Goal: Contribute content: Contribute content

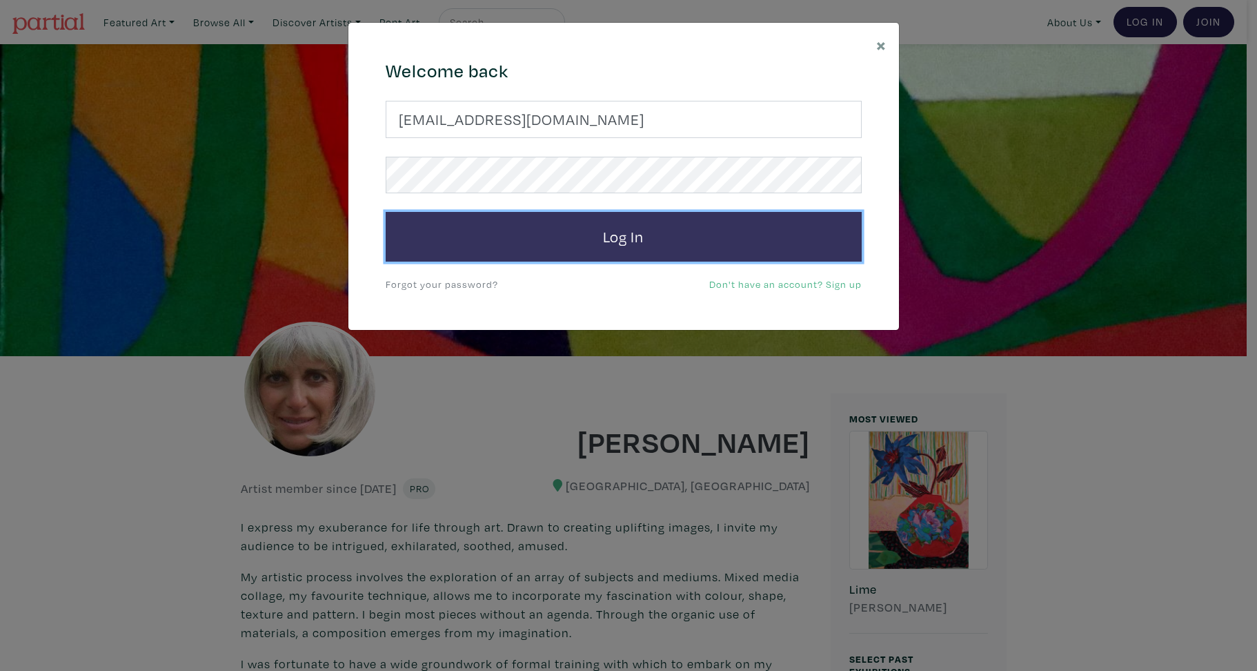
click at [624, 243] on button "Log In" at bounding box center [624, 237] width 476 height 50
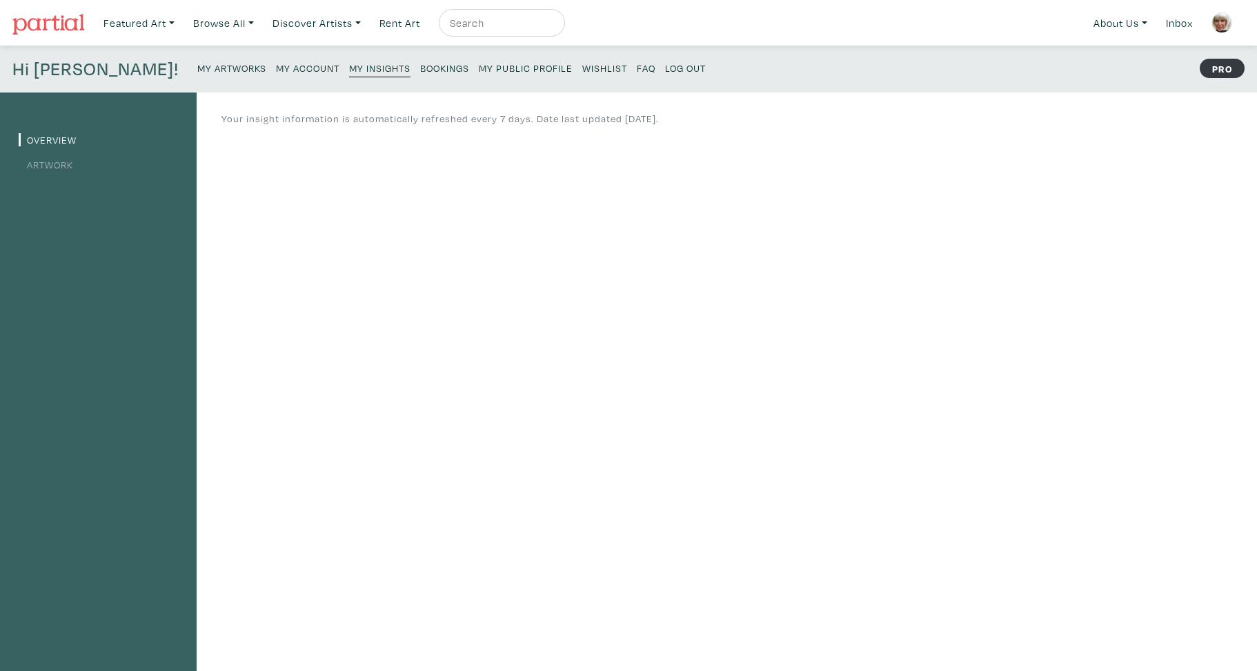
click at [197, 69] on small "My Artworks" at bounding box center [231, 67] width 69 height 13
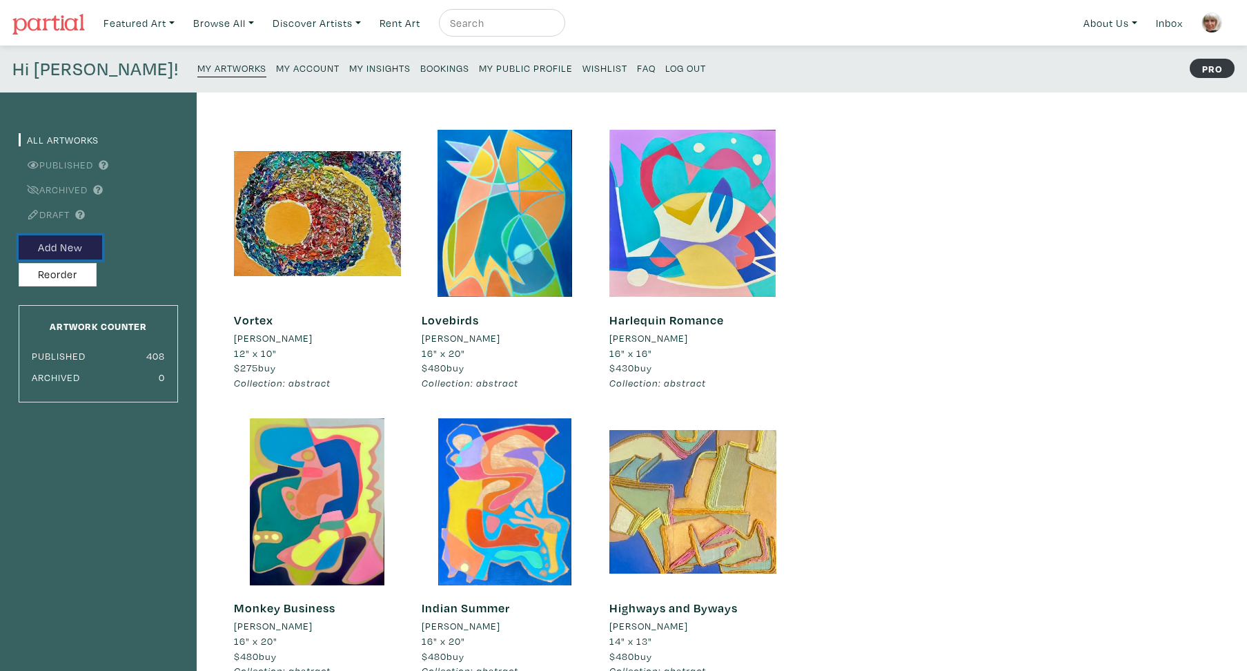
click at [85, 247] on button "Add New" at bounding box center [60, 247] width 83 height 24
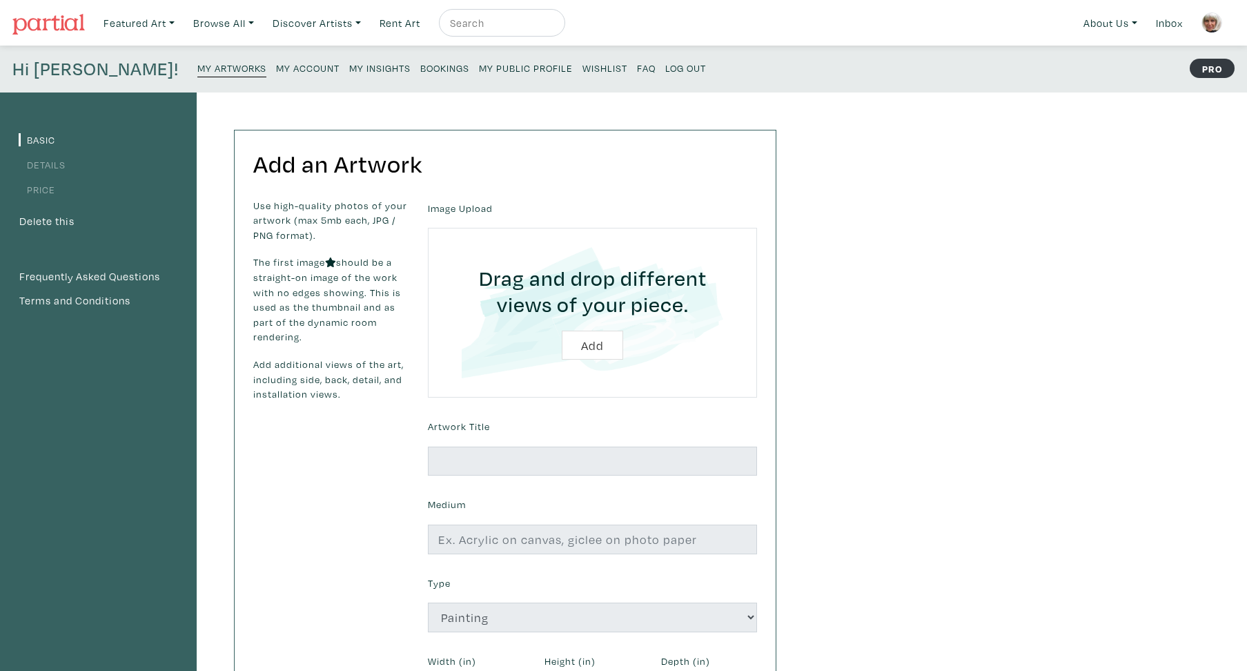
click at [595, 348] on input "file" at bounding box center [592, 312] width 290 height 131
click at [589, 348] on input "file" at bounding box center [592, 312] width 290 height 131
type input "C:\fakepath\2E16146A-0283-4D20-8A9D-FECD95F6FA7A 2.jpg"
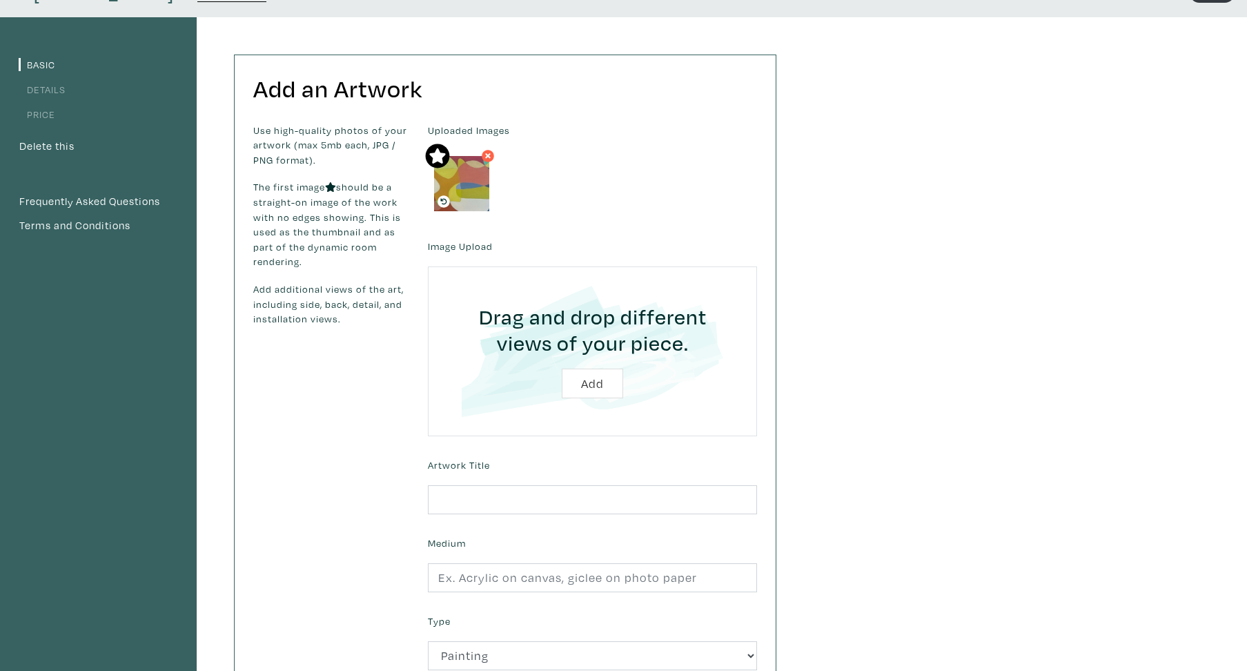
scroll to position [77, 0]
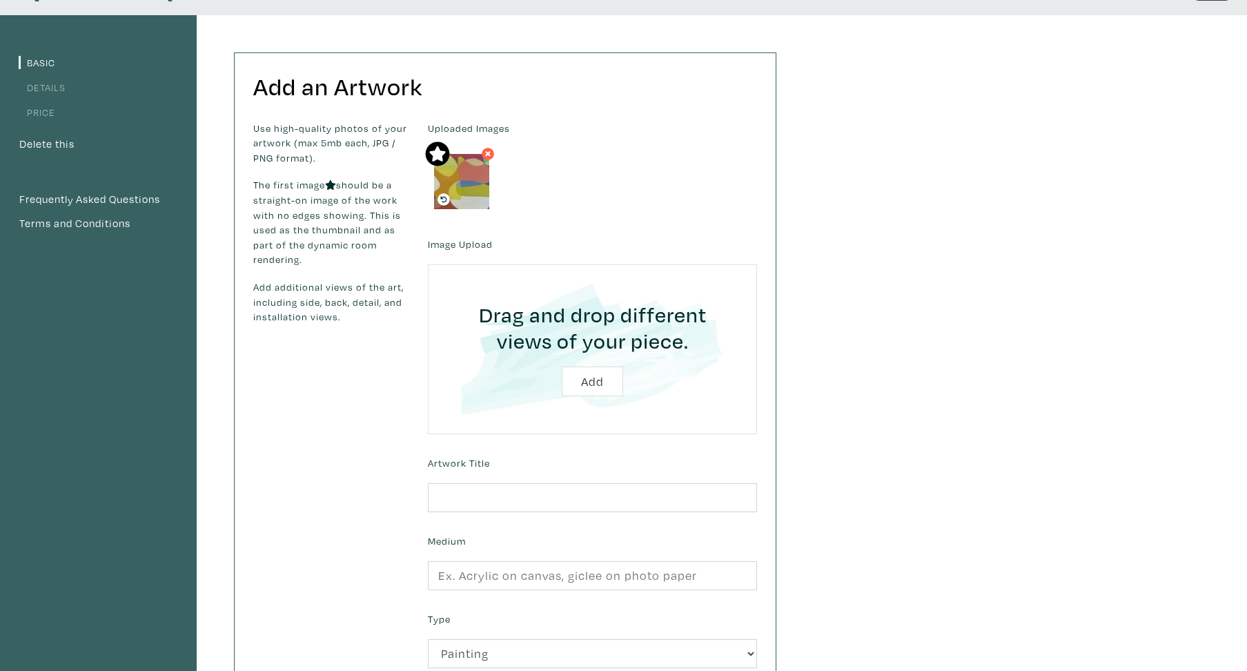
click at [435, 493] on input "text" at bounding box center [592, 498] width 329 height 30
type input "Rockface"
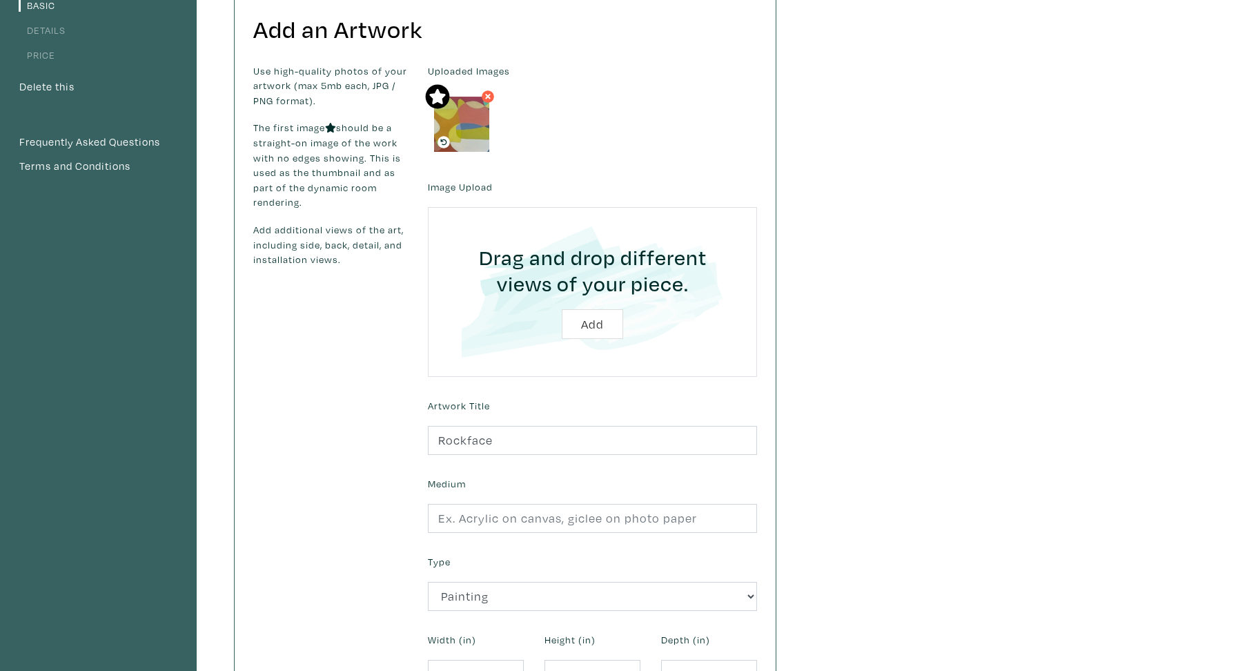
scroll to position [199, 0]
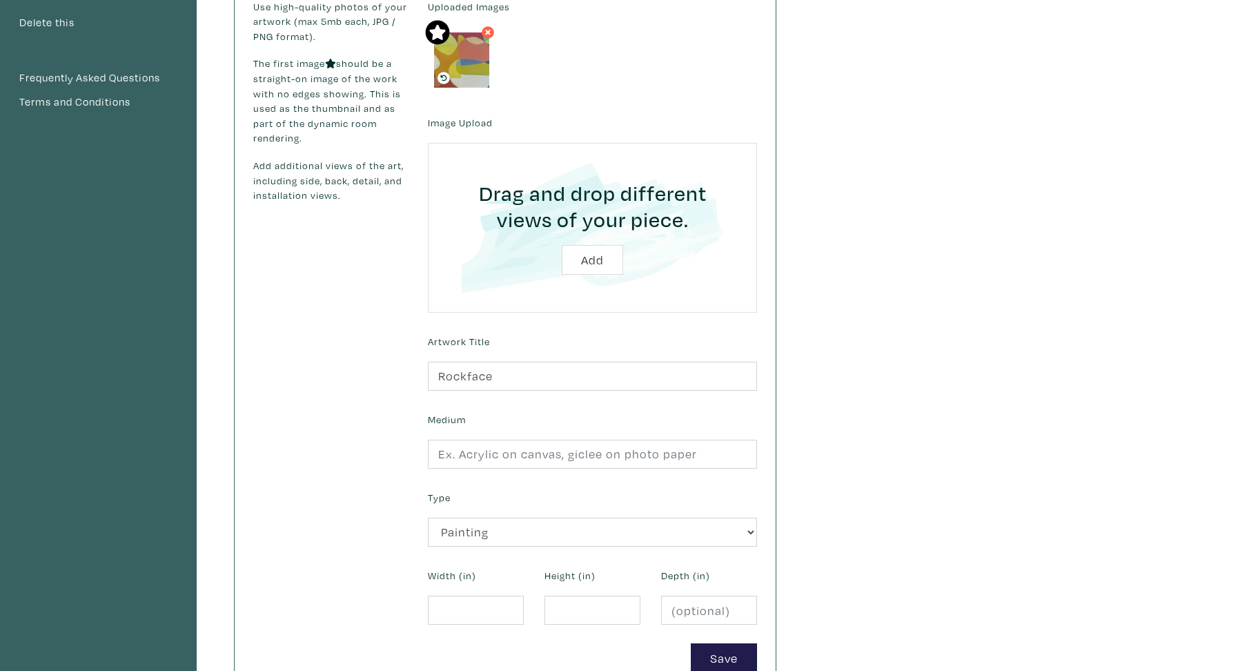
click at [435, 450] on input "text" at bounding box center [592, 454] width 329 height 30
click at [485, 456] on input "acrylic" at bounding box center [592, 454] width 329 height 30
type input "acrylic painting"
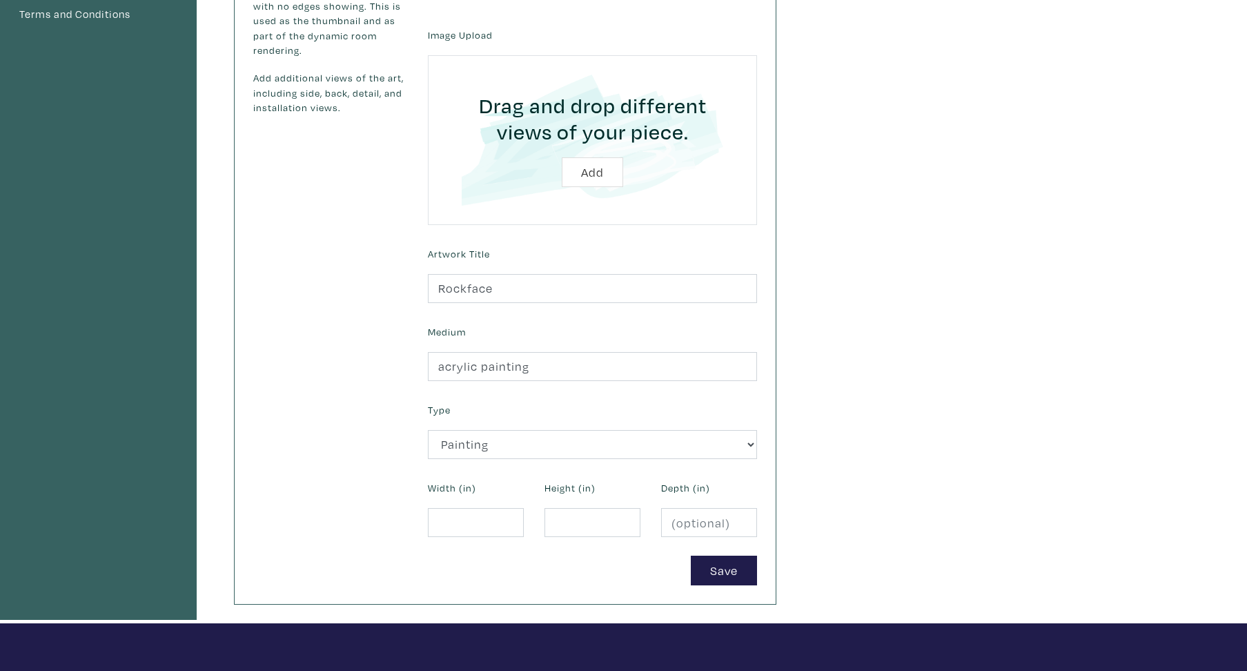
scroll to position [298, 0]
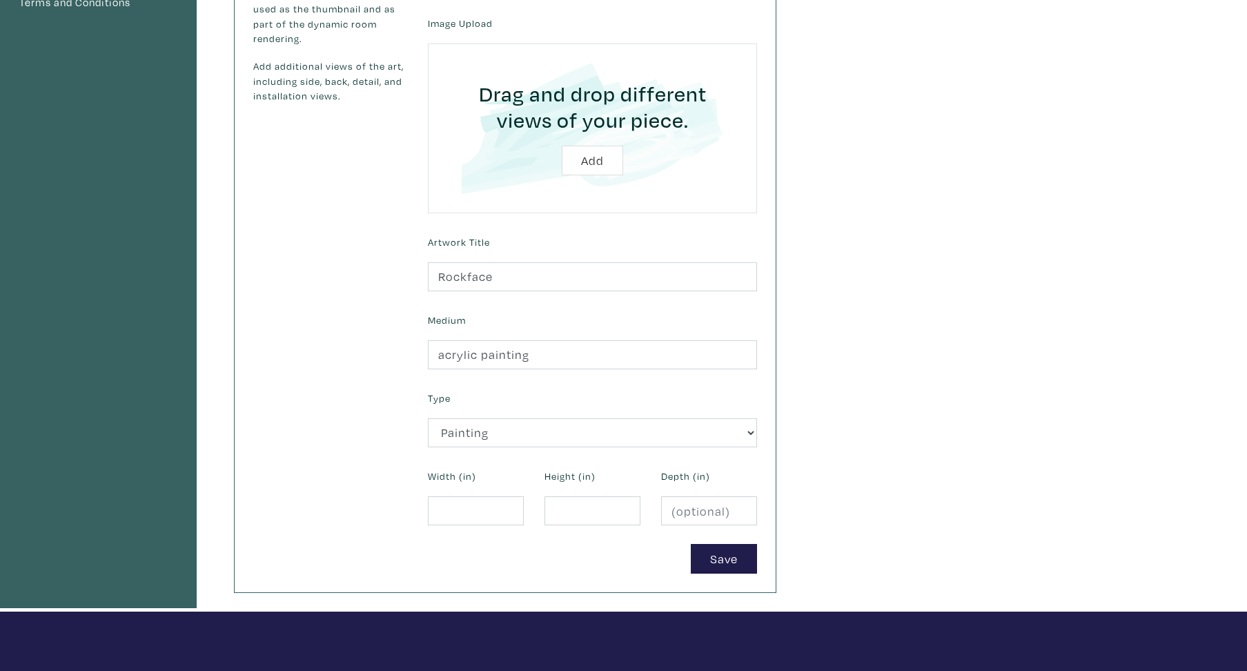
click at [435, 508] on input "number" at bounding box center [476, 511] width 96 height 30
type input "14"
click at [553, 513] on input "number" at bounding box center [592, 511] width 96 height 30
type input "12"
click at [731, 557] on button "Save" at bounding box center [724, 559] width 66 height 30
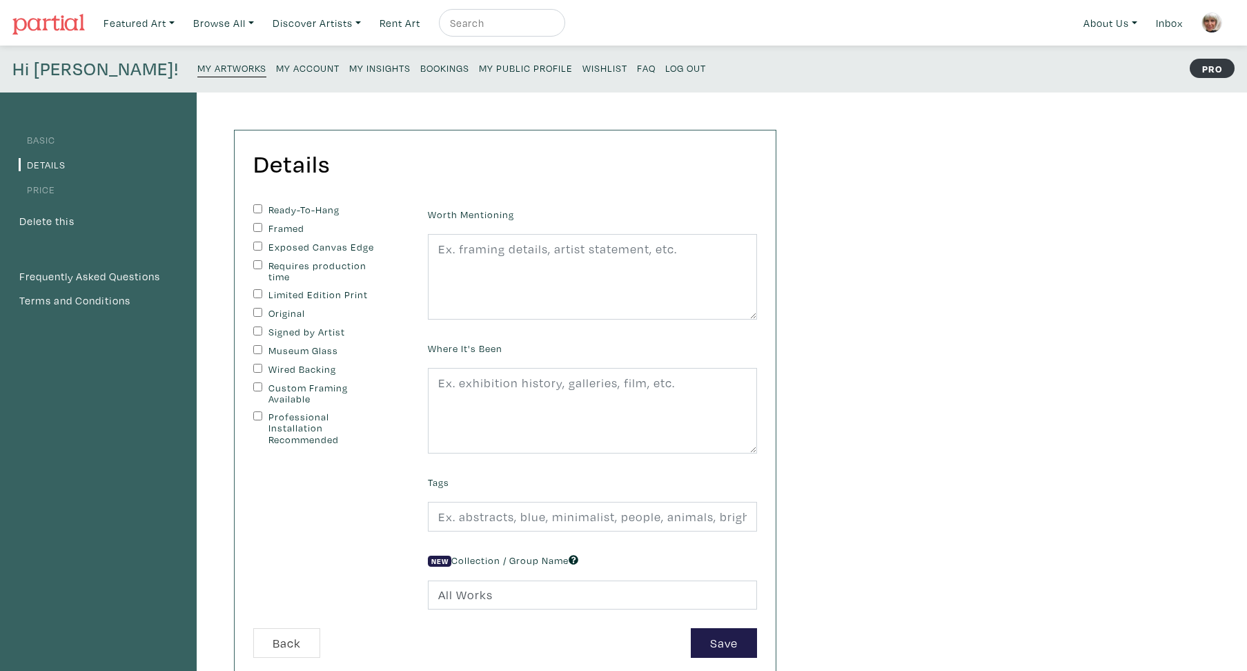
click at [259, 313] on input "Original" at bounding box center [257, 312] width 9 height 9
checkbox input "true"
drag, startPoint x: 257, startPoint y: 332, endPoint x: 256, endPoint y: 346, distance: 14.5
click at [257, 332] on input "Signed by Artist" at bounding box center [257, 330] width 9 height 9
checkbox input "true"
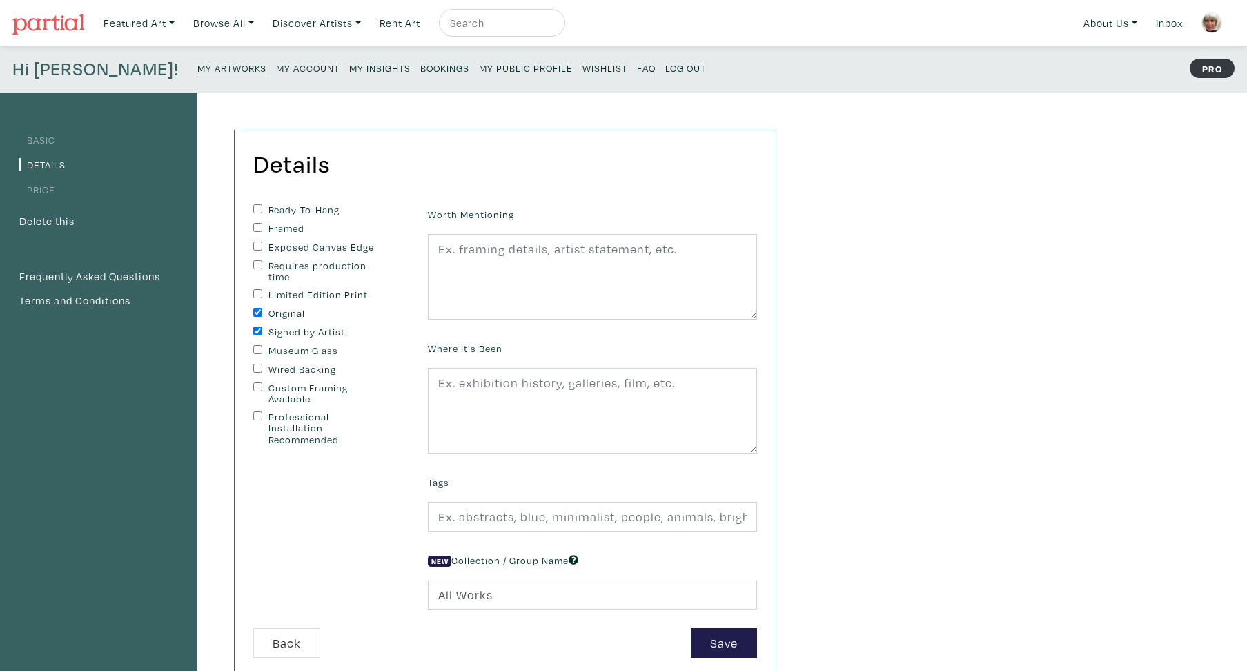
drag, startPoint x: 256, startPoint y: 386, endPoint x: 299, endPoint y: 355, distance: 53.8
click at [258, 386] on input "Custom Framing Available" at bounding box center [257, 386] width 9 height 9
checkbox input "true"
click at [437, 244] on textarea at bounding box center [592, 277] width 329 height 86
click at [441, 250] on textarea at bounding box center [592, 277] width 329 height 86
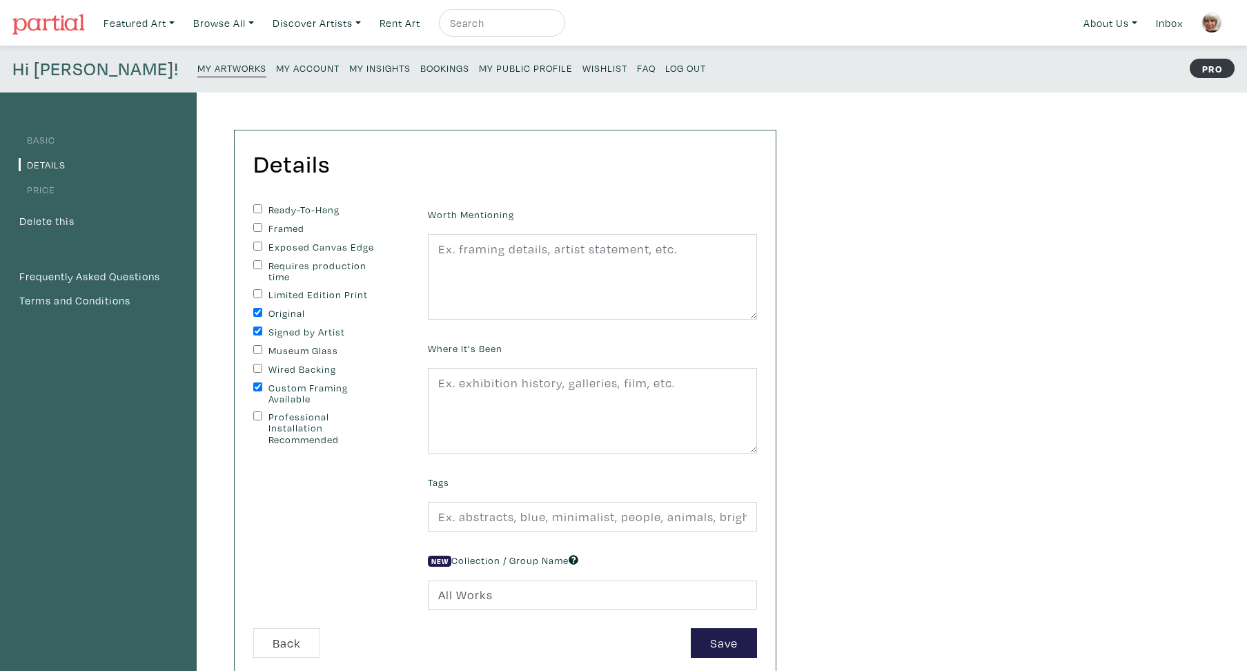
click at [439, 250] on textarea at bounding box center [592, 277] width 329 height 86
click at [682, 251] on textarea at bounding box center [592, 277] width 329 height 86
click at [439, 250] on textarea at bounding box center [592, 277] width 329 height 86
type textarea "t"
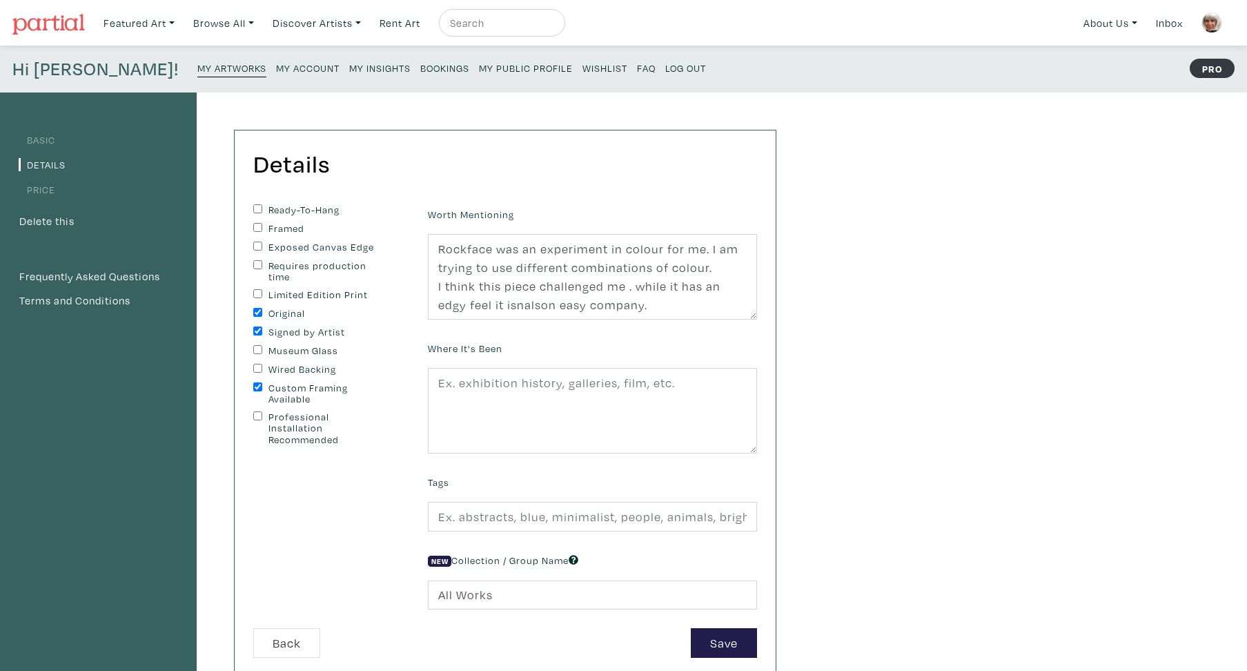
click at [485, 306] on textarea "Rockface was an experiment in colour for me. I am trying to use different combi…" at bounding box center [592, 277] width 329 height 86
click at [486, 303] on textarea "Rockface was an experiment in colour for me. I am trying to use different combi…" at bounding box center [592, 277] width 329 height 86
click at [497, 306] on textarea "Rockface was an experiment in colour for me. I am trying to use different combi…" at bounding box center [592, 277] width 329 height 86
click at [519, 308] on textarea "Rockface was an experiment in colour for me. I am trying to use different combi…" at bounding box center [592, 277] width 329 height 86
type textarea "Rockface was an experiment in colour for me. I am trying to use different combi…"
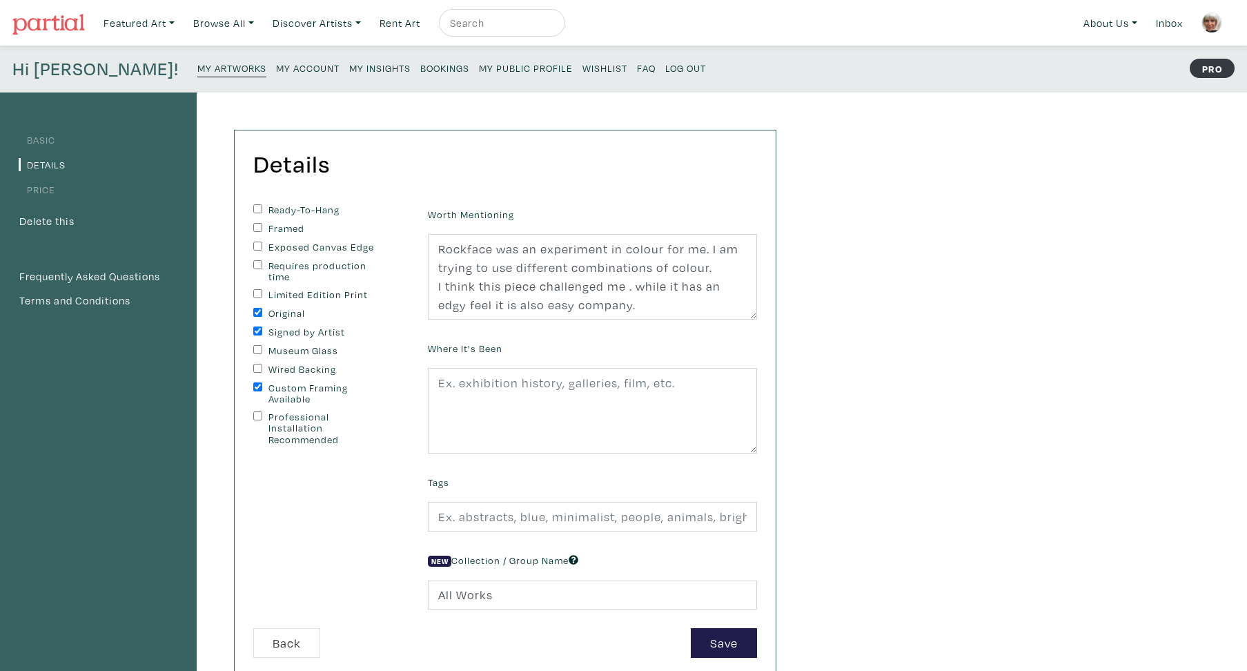
click at [443, 530] on input "text" at bounding box center [592, 517] width 329 height 30
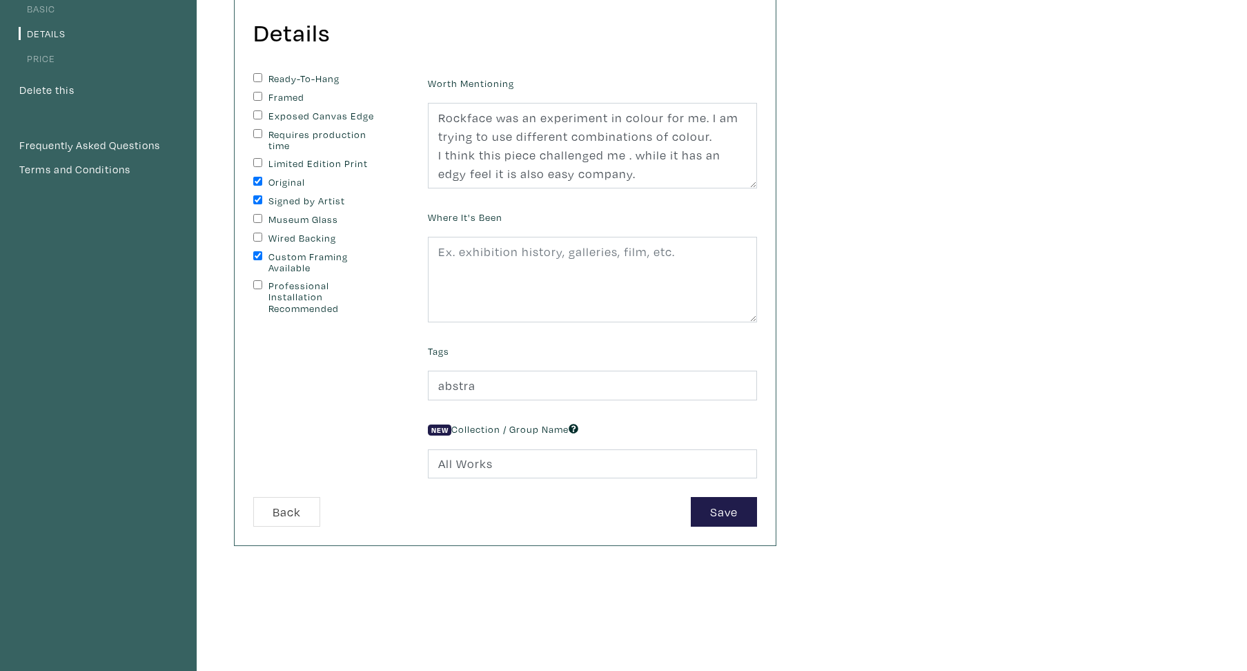
scroll to position [188, 0]
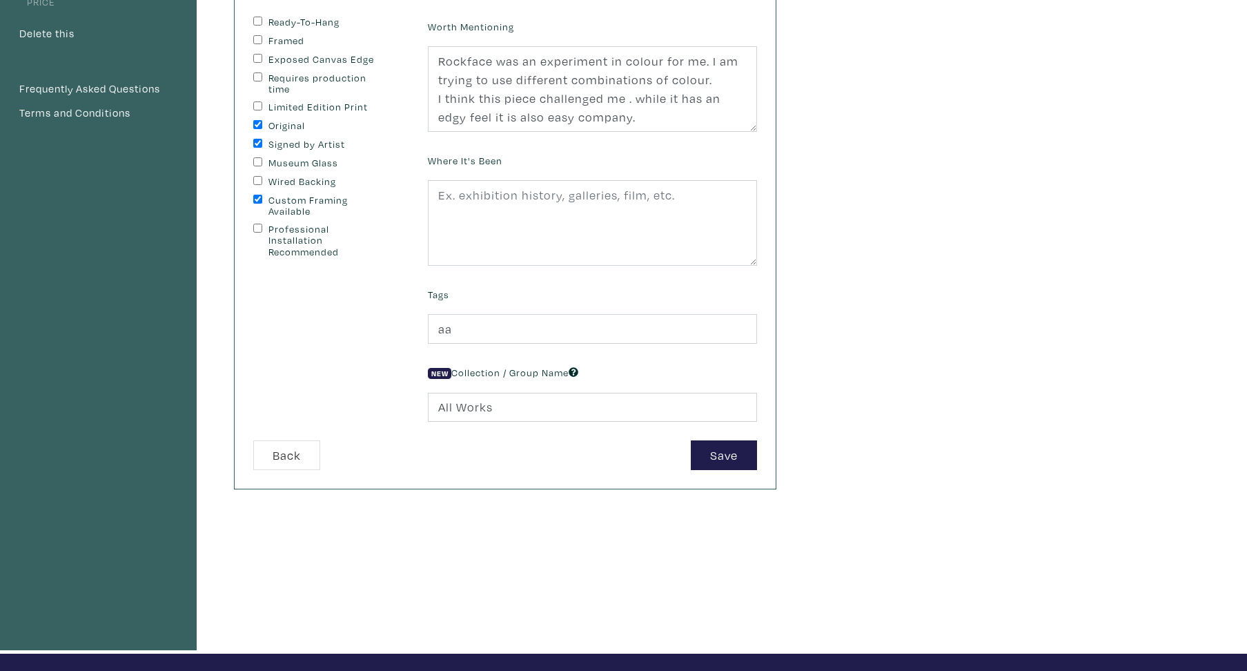
type input "a"
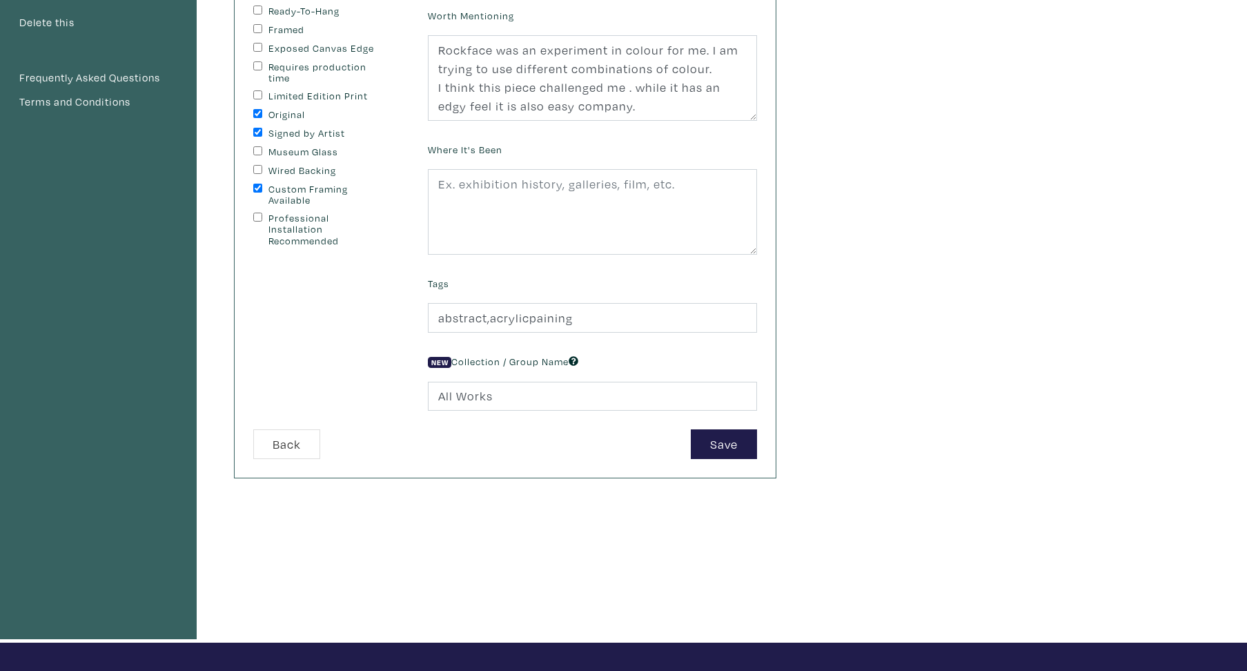
click at [528, 333] on input "abstract,acrylicpaining" at bounding box center [592, 318] width 329 height 30
click at [557, 333] on input "abstract,acrylic paining" at bounding box center [592, 318] width 329 height 30
click at [580, 333] on input "abstract,acrylic painting" at bounding box center [592, 318] width 329 height 30
click at [583, 333] on input "abstract,acrylic painting," at bounding box center [592, 318] width 329 height 30
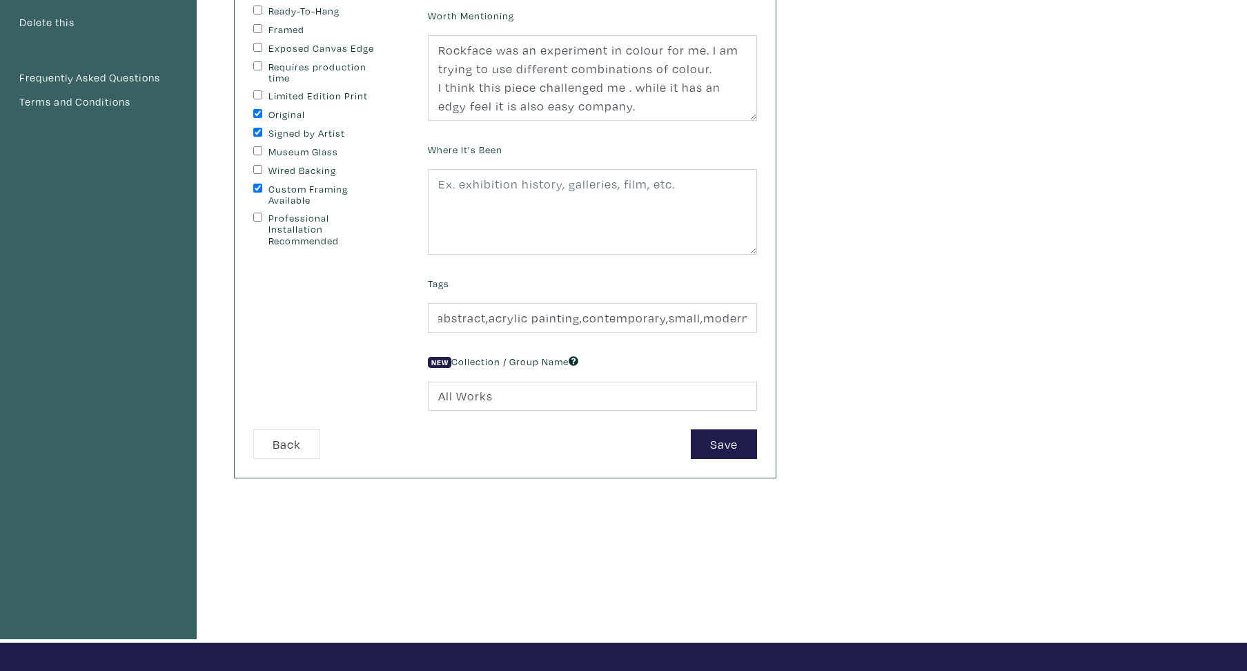
type input "abstract,acrylic painting,contemporary,small,modern,"
click at [691, 429] on button "Save" at bounding box center [724, 444] width 66 height 30
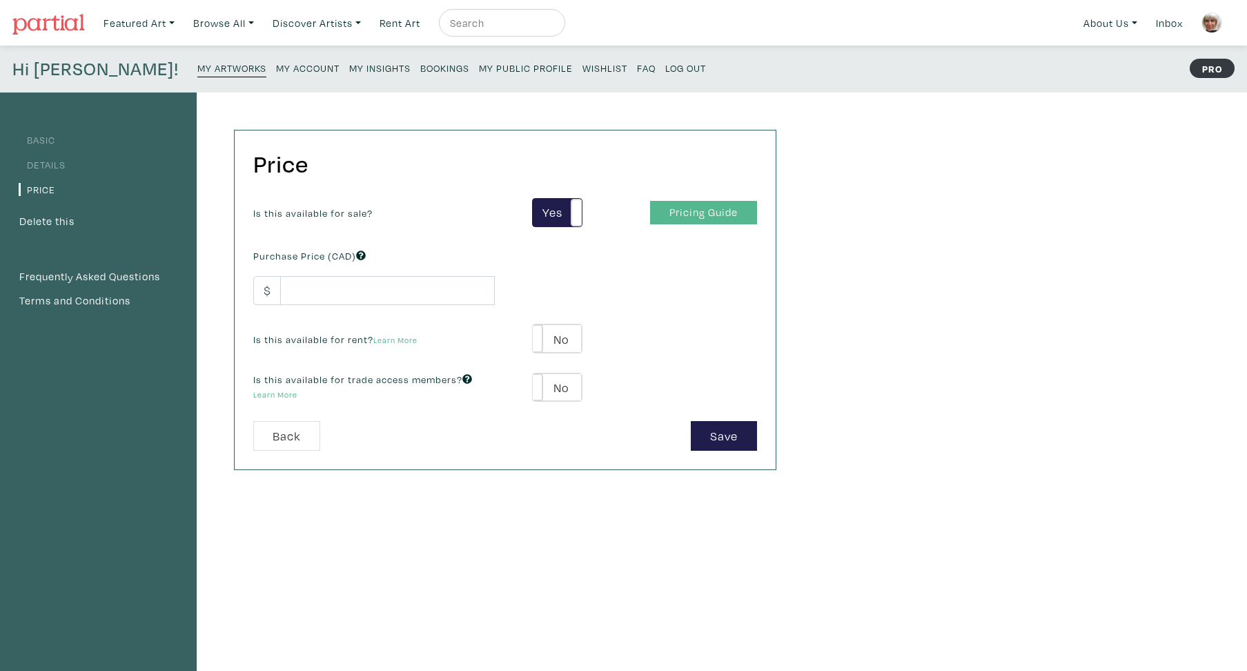
click at [718, 212] on link "Pricing Guide" at bounding box center [703, 213] width 107 height 24
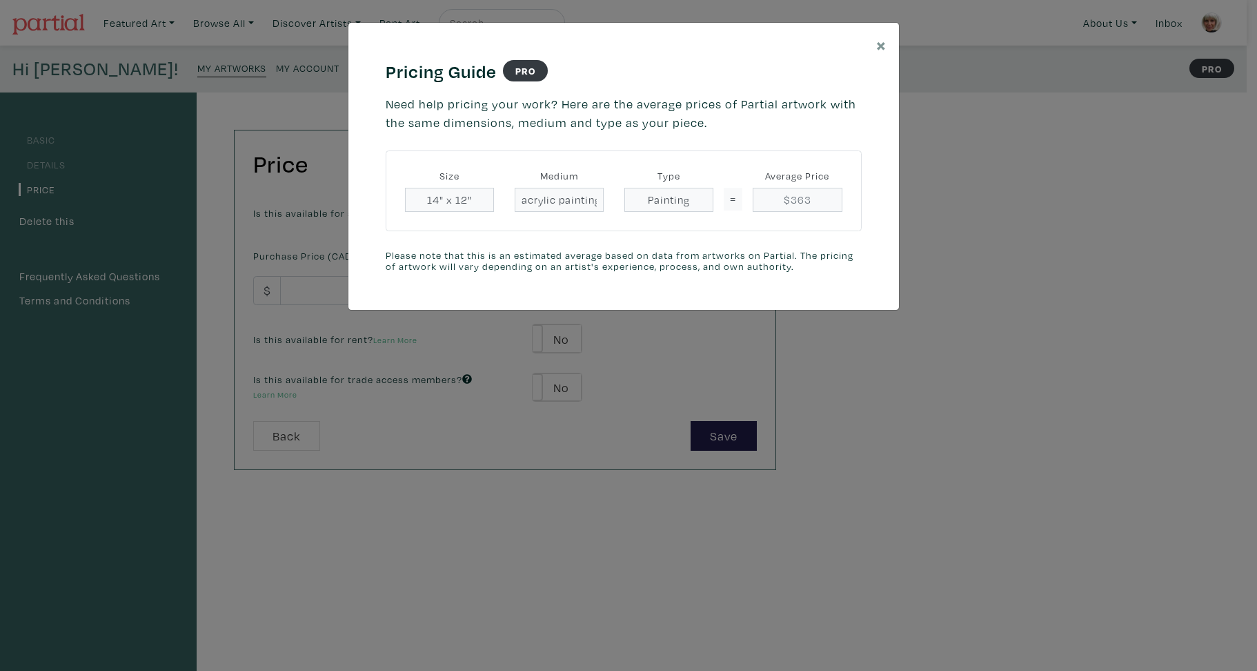
click at [293, 289] on div "× Pricing Guide PRO Need help pricing your work? Here are the average prices of…" at bounding box center [628, 335] width 1257 height 671
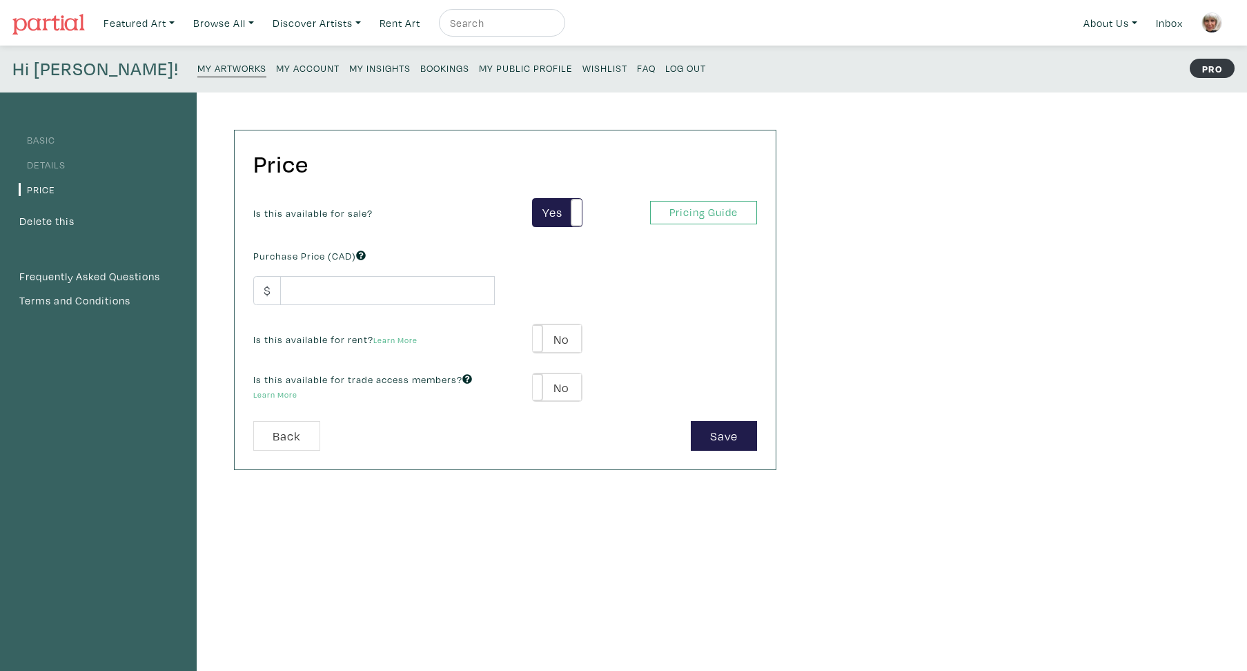
click at [298, 290] on input "number" at bounding box center [387, 291] width 215 height 30
click at [293, 290] on input "number" at bounding box center [387, 291] width 215 height 30
type input "330"
click at [724, 438] on button "Save" at bounding box center [724, 436] width 66 height 30
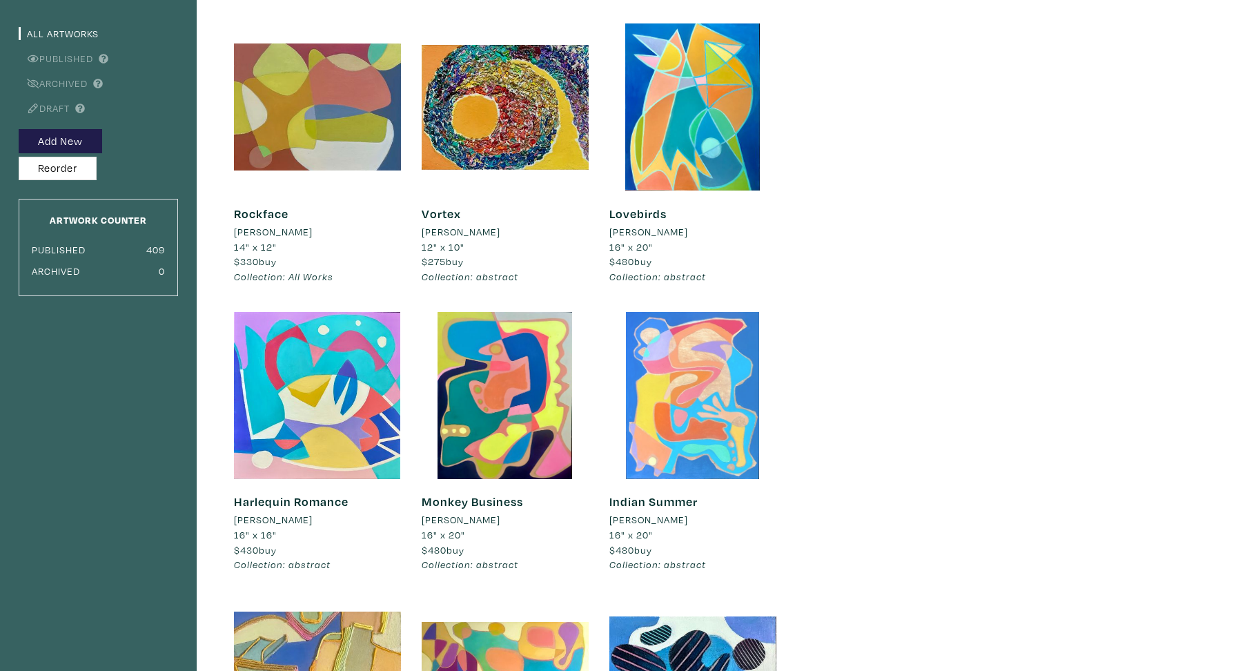
scroll to position [33, 0]
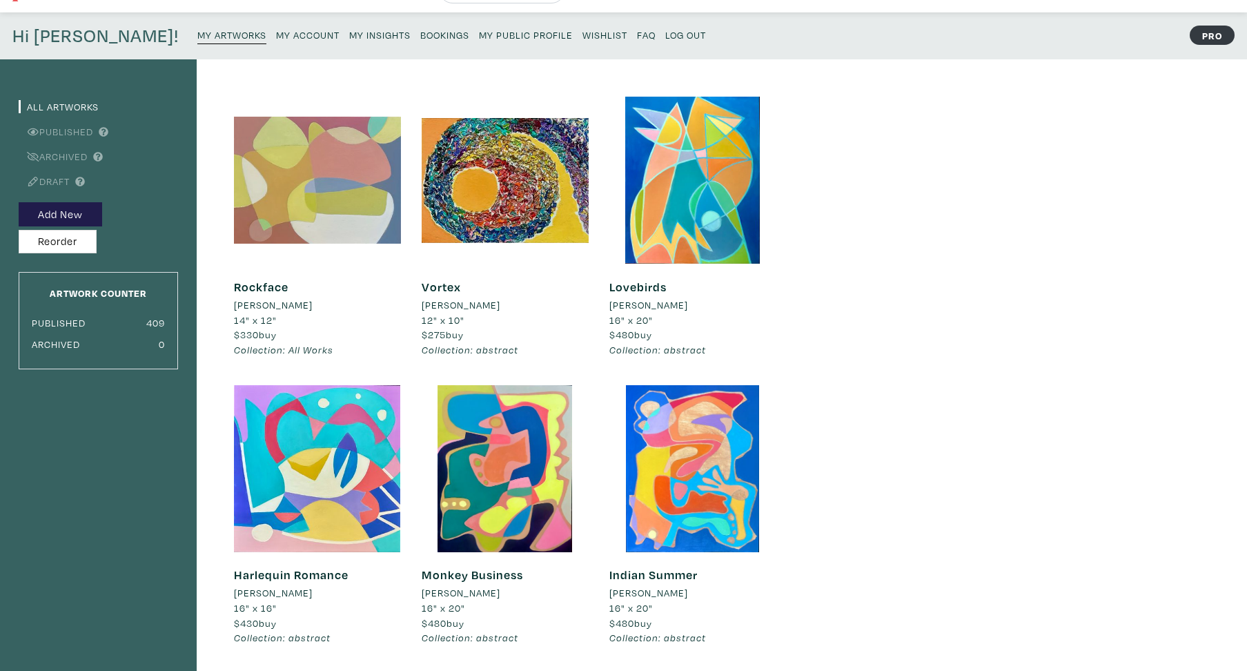
click at [333, 174] on div at bounding box center [317, 180] width 167 height 167
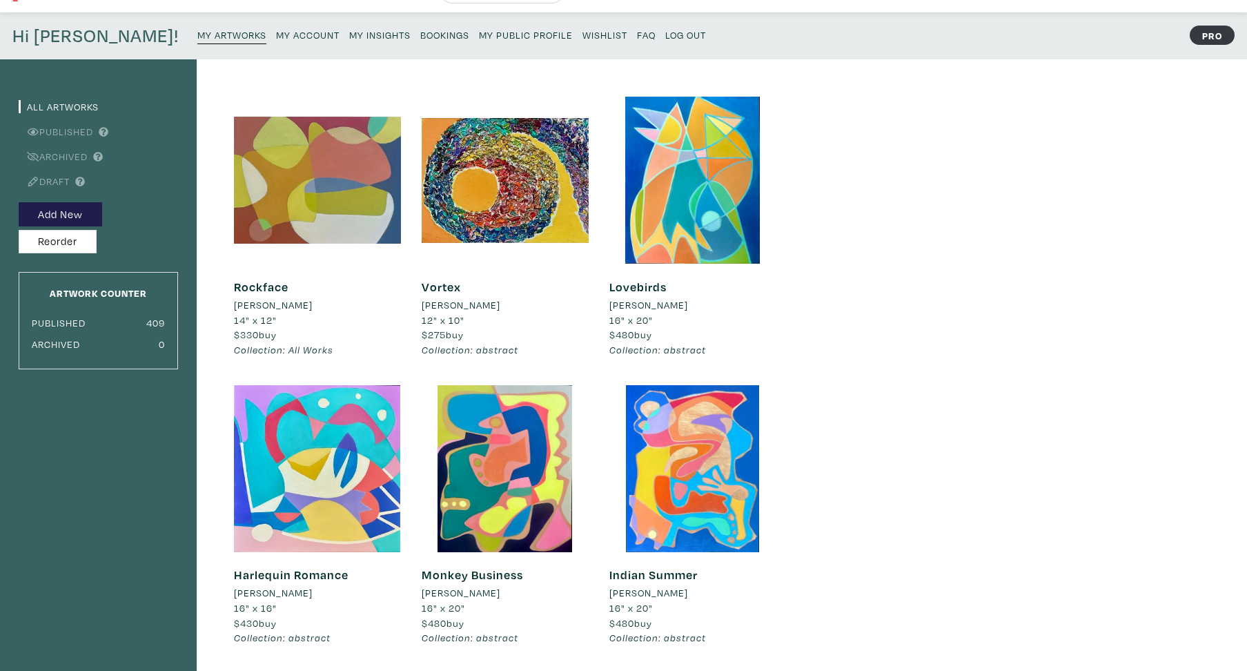
drag, startPoint x: 272, startPoint y: 353, endPoint x: 293, endPoint y: 353, distance: 20.7
click at [272, 353] on em "Collection: All Works" at bounding box center [283, 349] width 99 height 13
click at [306, 347] on em "Collection: All Works" at bounding box center [283, 349] width 99 height 13
click at [308, 347] on em "Collection: All Works" at bounding box center [283, 349] width 99 height 13
click at [310, 347] on em "Collection: All Works" at bounding box center [283, 349] width 99 height 13
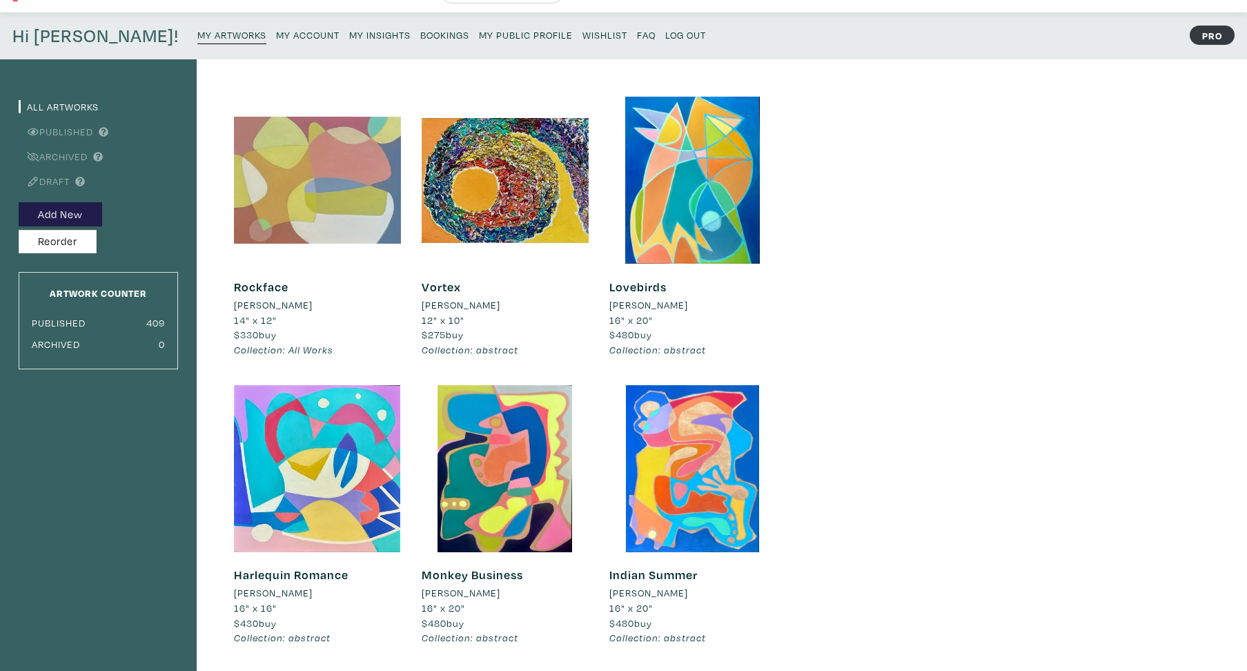
click at [275, 207] on div at bounding box center [317, 180] width 167 height 167
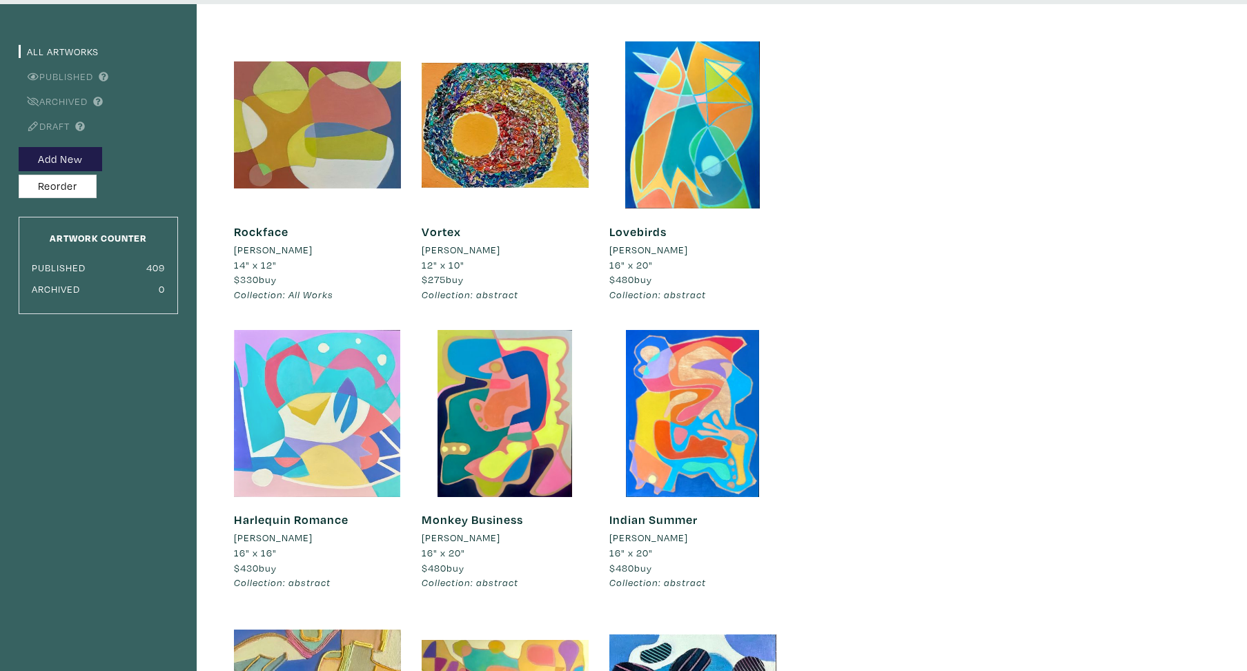
scroll to position [0, 0]
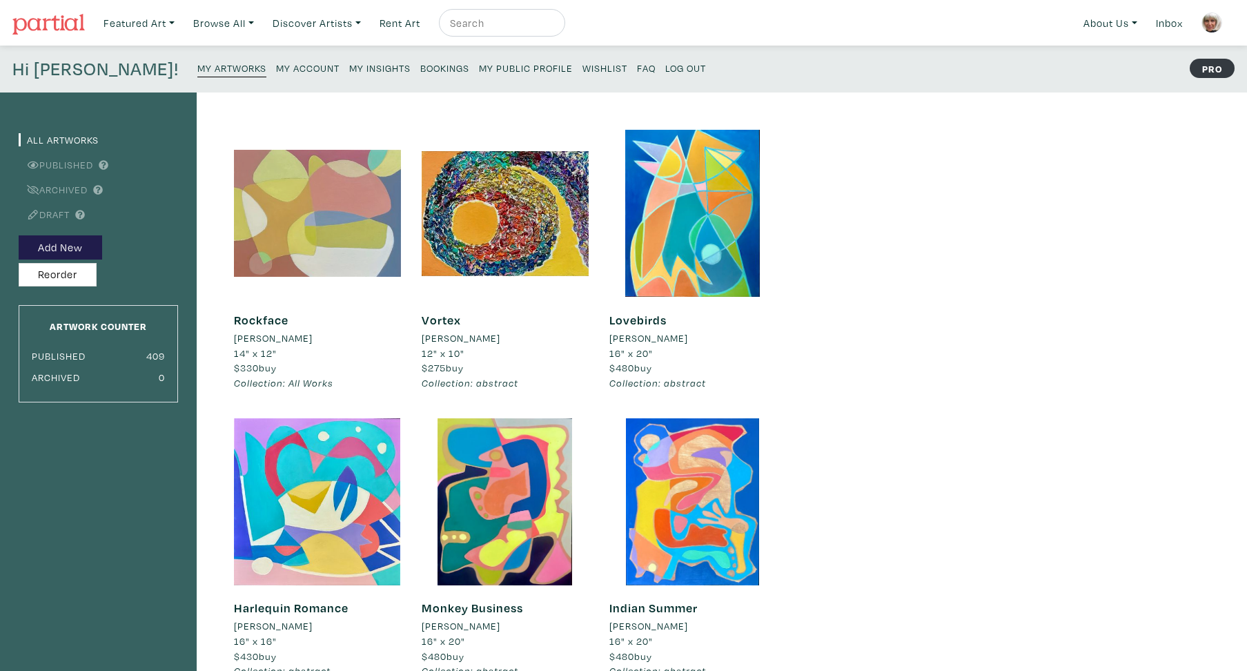
click at [279, 241] on div at bounding box center [317, 213] width 167 height 167
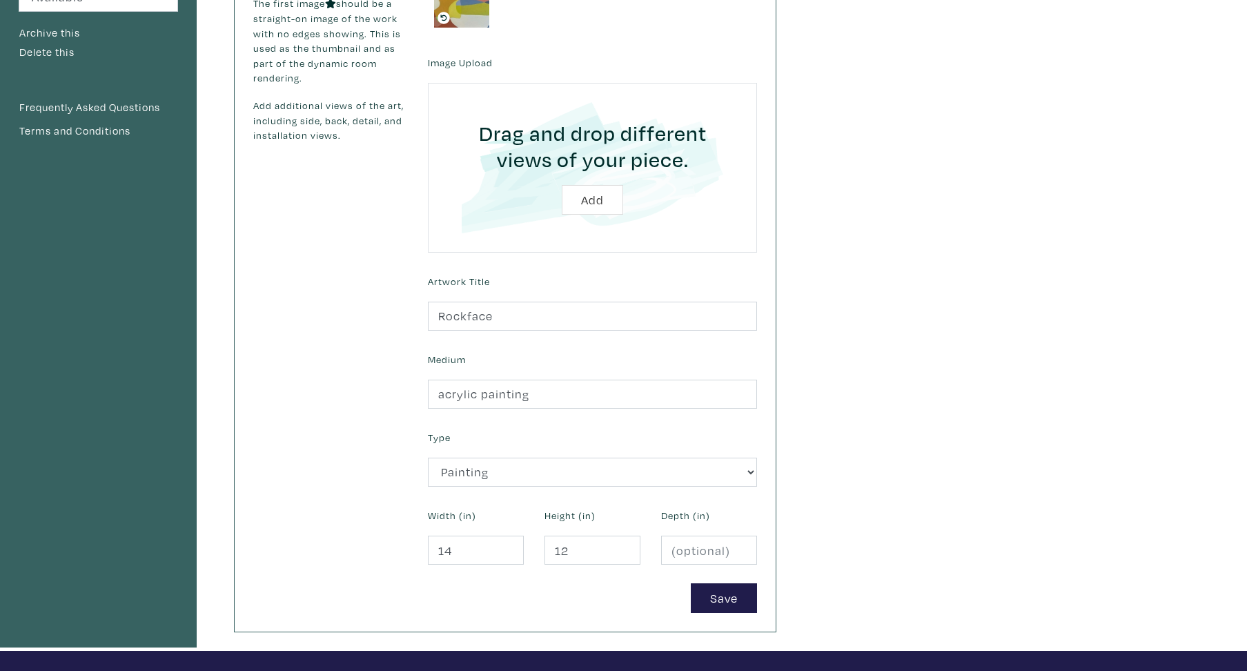
scroll to position [320, 0]
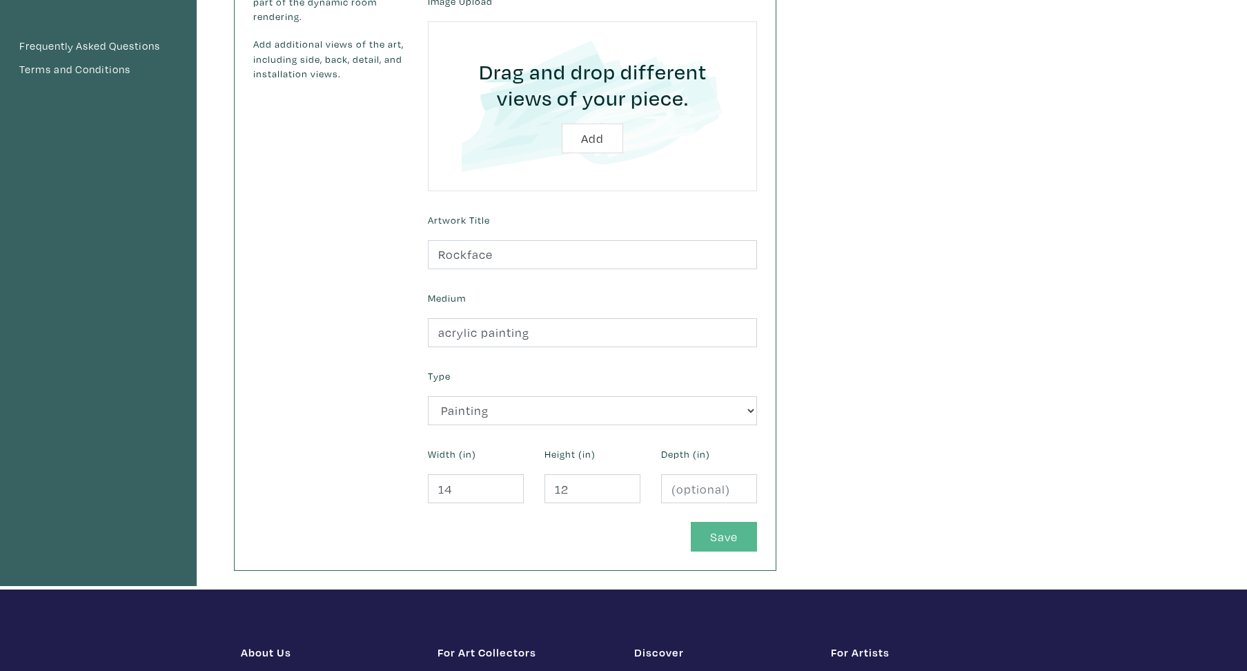
click at [722, 539] on button "Save" at bounding box center [724, 537] width 66 height 30
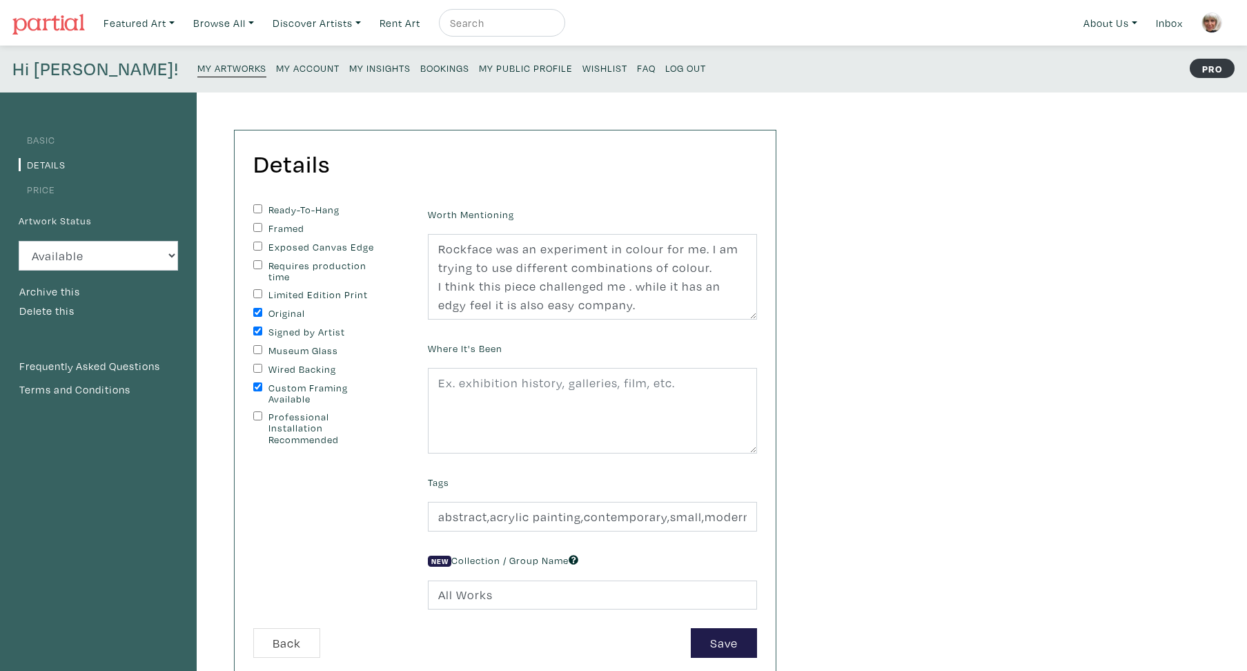
scroll to position [121, 0]
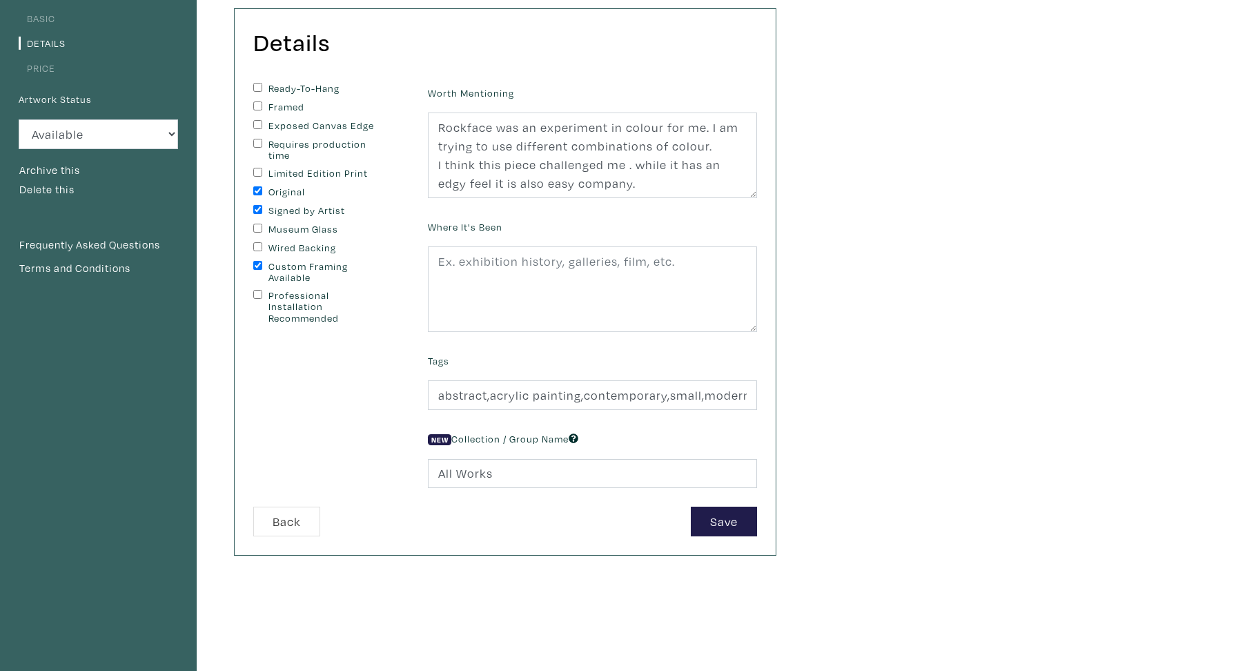
click at [496, 488] on input "All Works" at bounding box center [592, 474] width 329 height 30
click at [493, 488] on input "All Works" at bounding box center [592, 474] width 329 height 30
click at [437, 488] on input "All Works" at bounding box center [592, 474] width 329 height 30
click at [493, 488] on input "All Works" at bounding box center [592, 474] width 329 height 30
click at [488, 488] on input "All Works" at bounding box center [592, 474] width 329 height 30
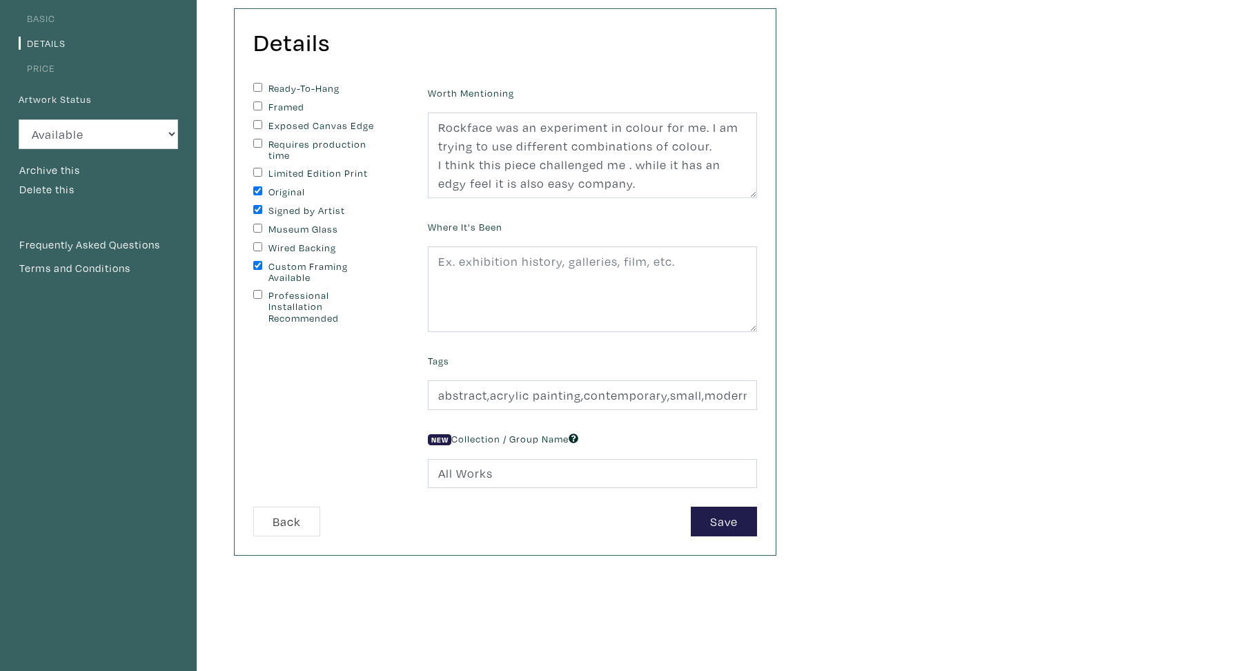
click at [493, 488] on input "All Works" at bounding box center [592, 474] width 329 height 30
click at [721, 536] on button "Save" at bounding box center [724, 521] width 66 height 30
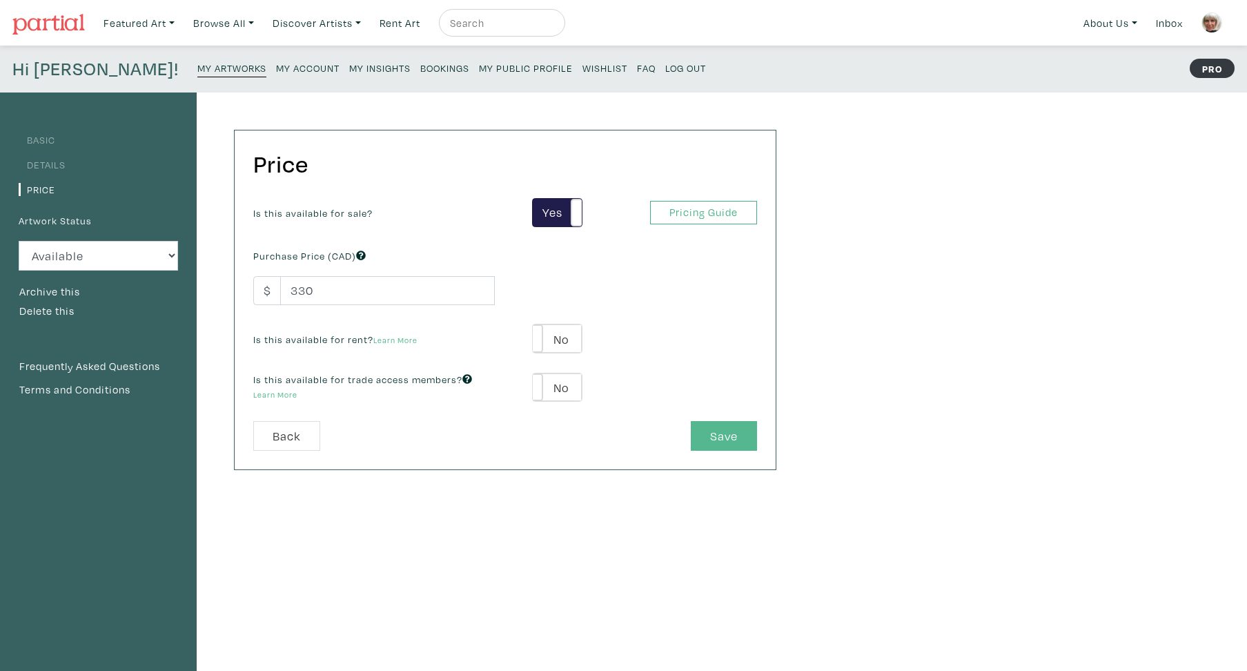
click at [742, 435] on button "Save" at bounding box center [724, 436] width 66 height 30
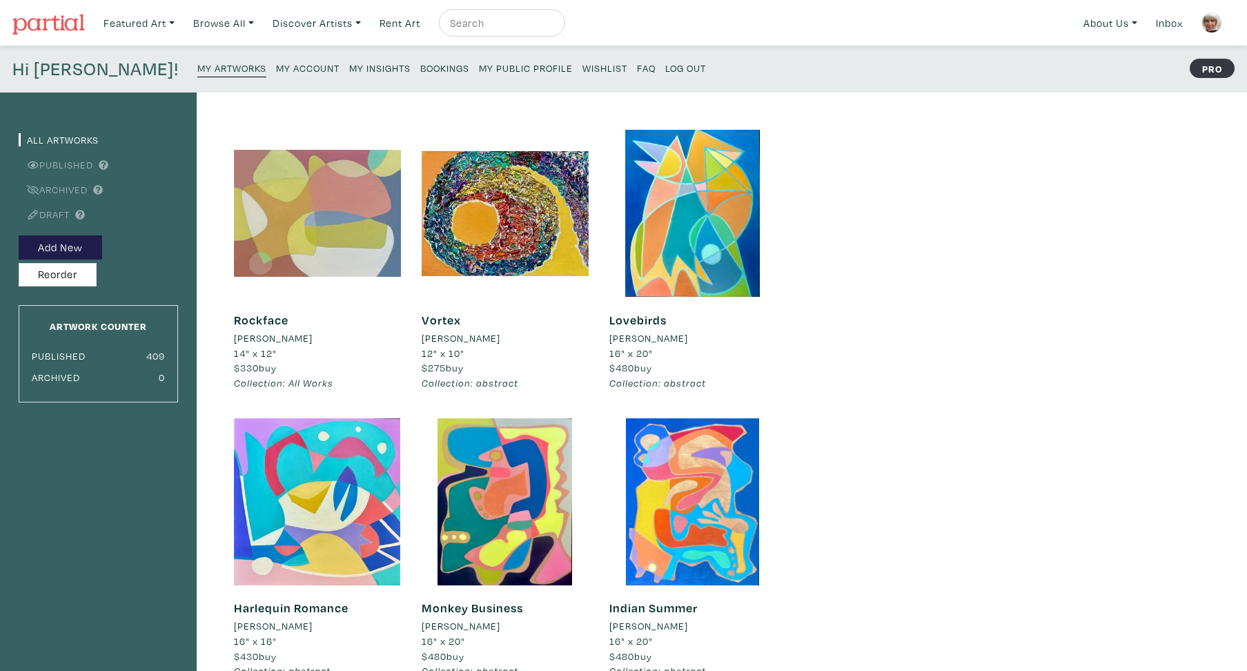
click at [332, 205] on div at bounding box center [317, 213] width 167 height 167
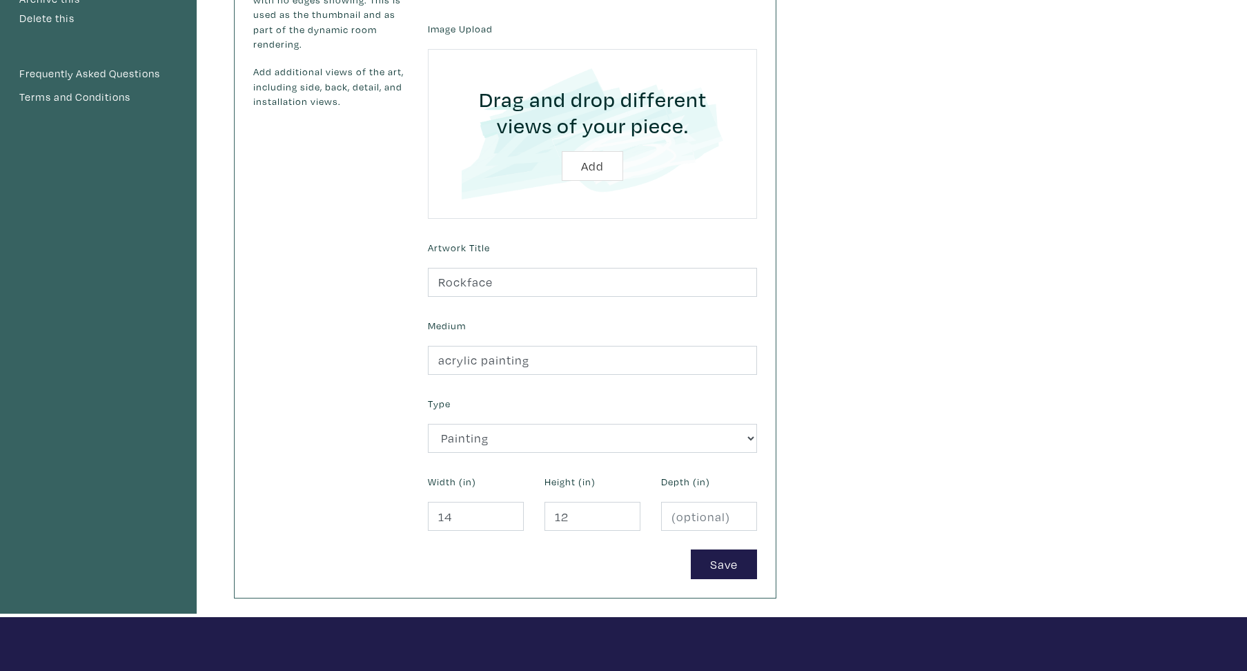
scroll to position [331, 0]
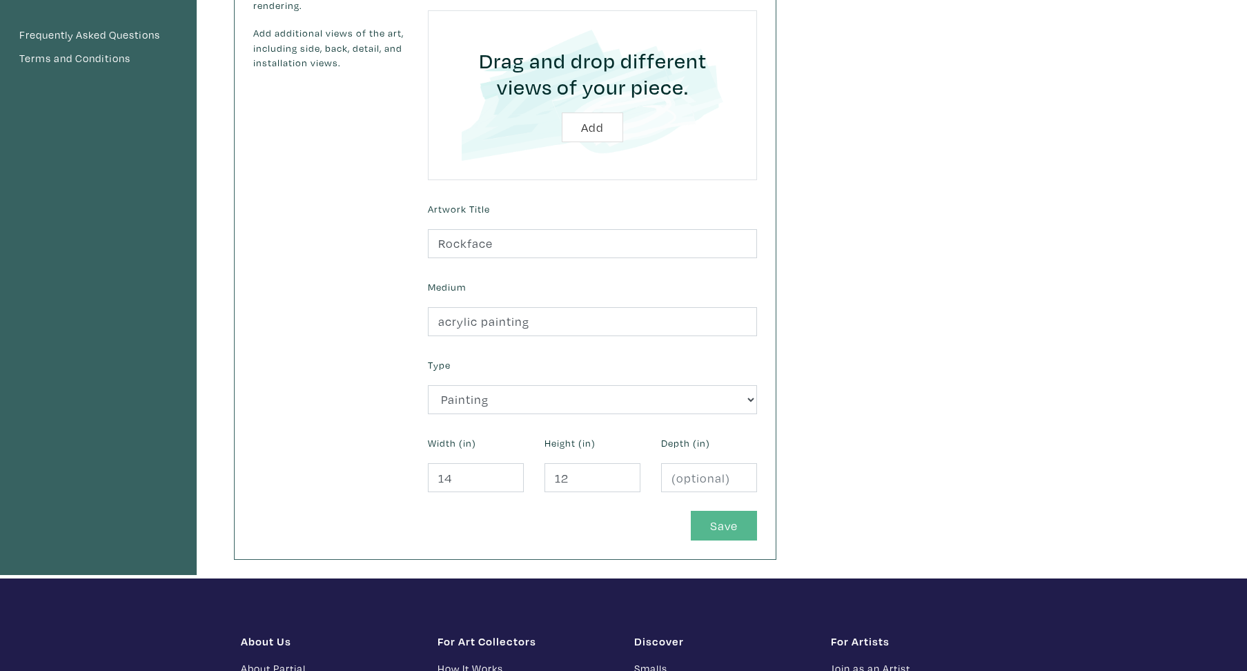
click at [725, 523] on button "Save" at bounding box center [724, 526] width 66 height 30
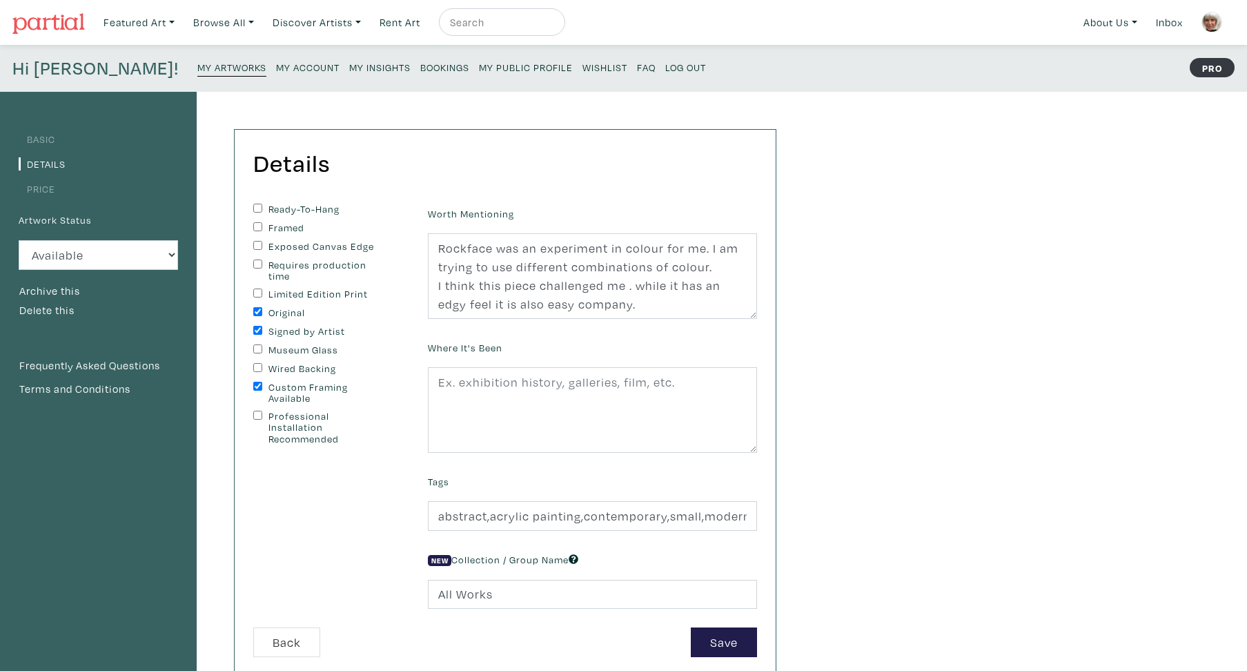
scroll to position [199, 0]
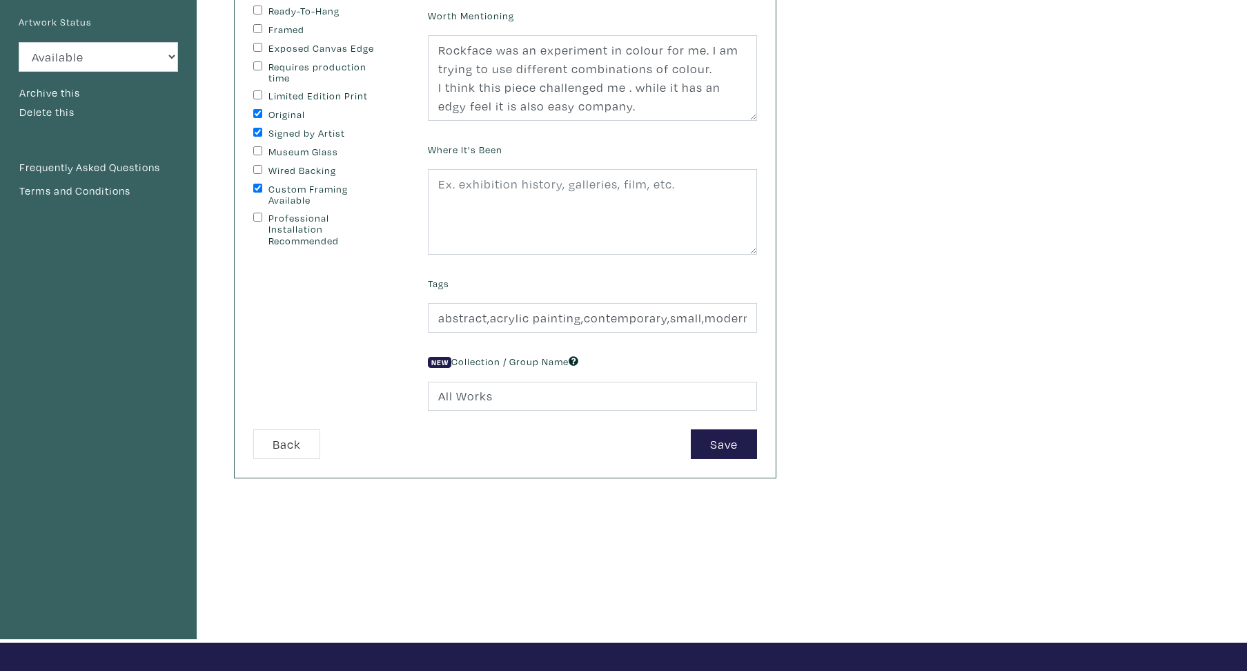
click at [494, 411] on input "All Works" at bounding box center [592, 397] width 329 height 30
click at [443, 368] on span "New" at bounding box center [439, 362] width 23 height 11
click at [467, 369] on label "New Collection / Group Name" at bounding box center [503, 361] width 150 height 15
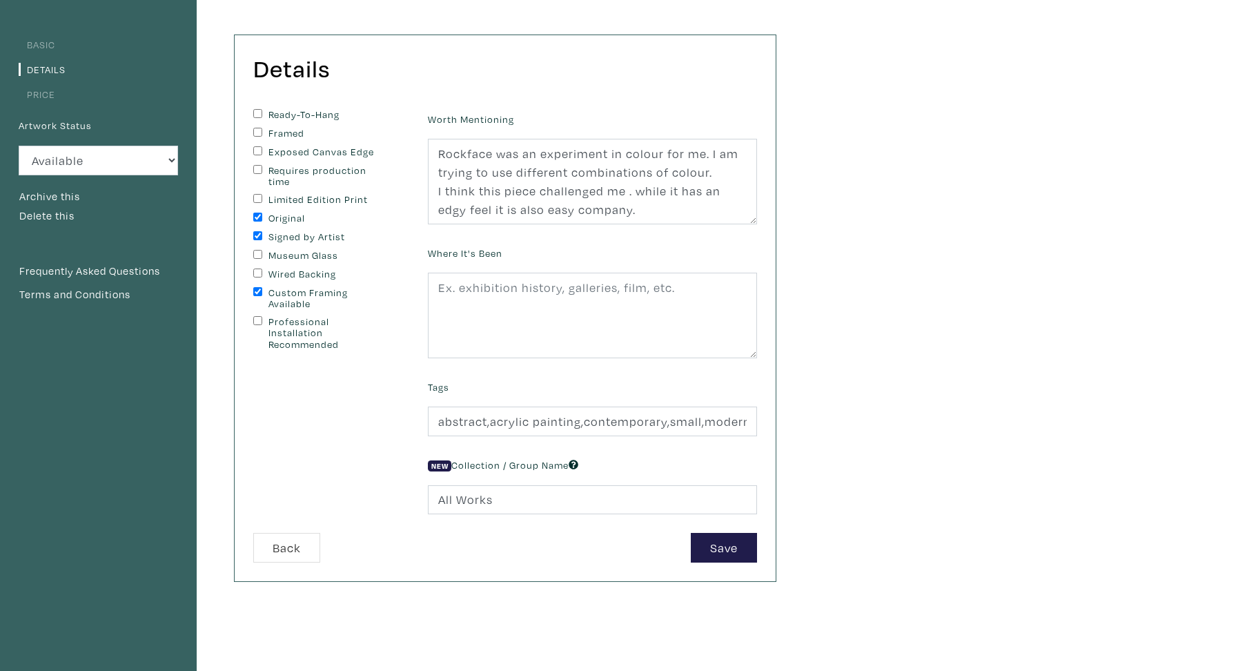
scroll to position [0, 0]
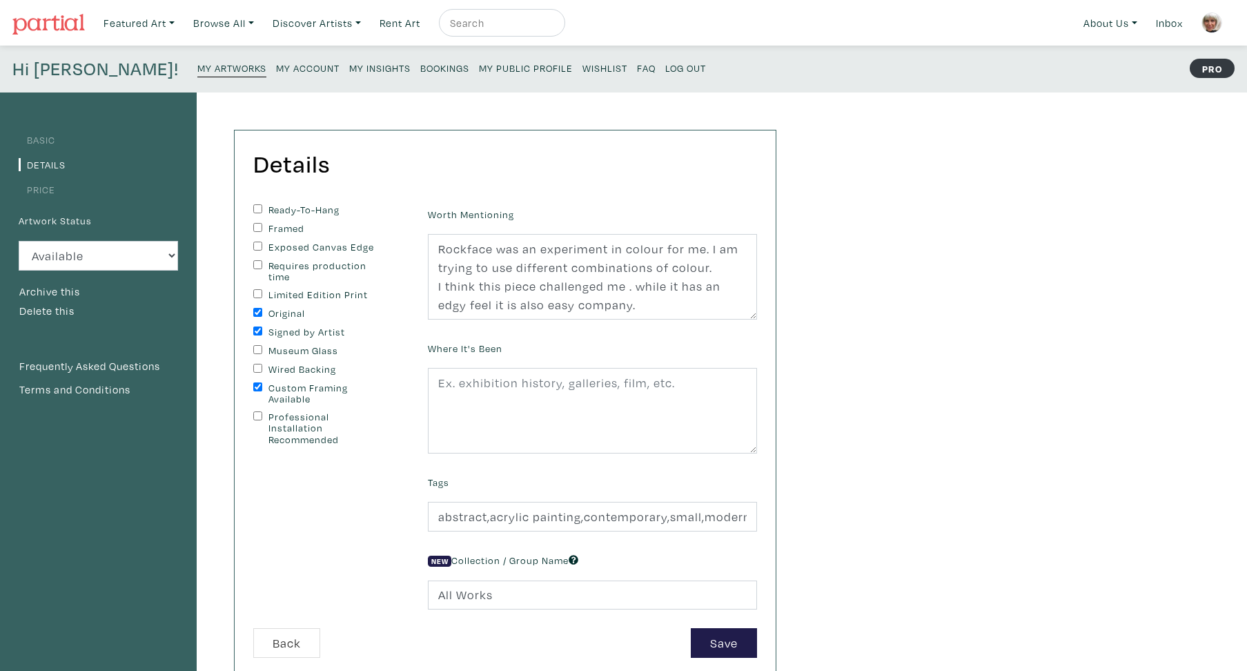
click at [197, 70] on small "My Artworks" at bounding box center [231, 67] width 69 height 13
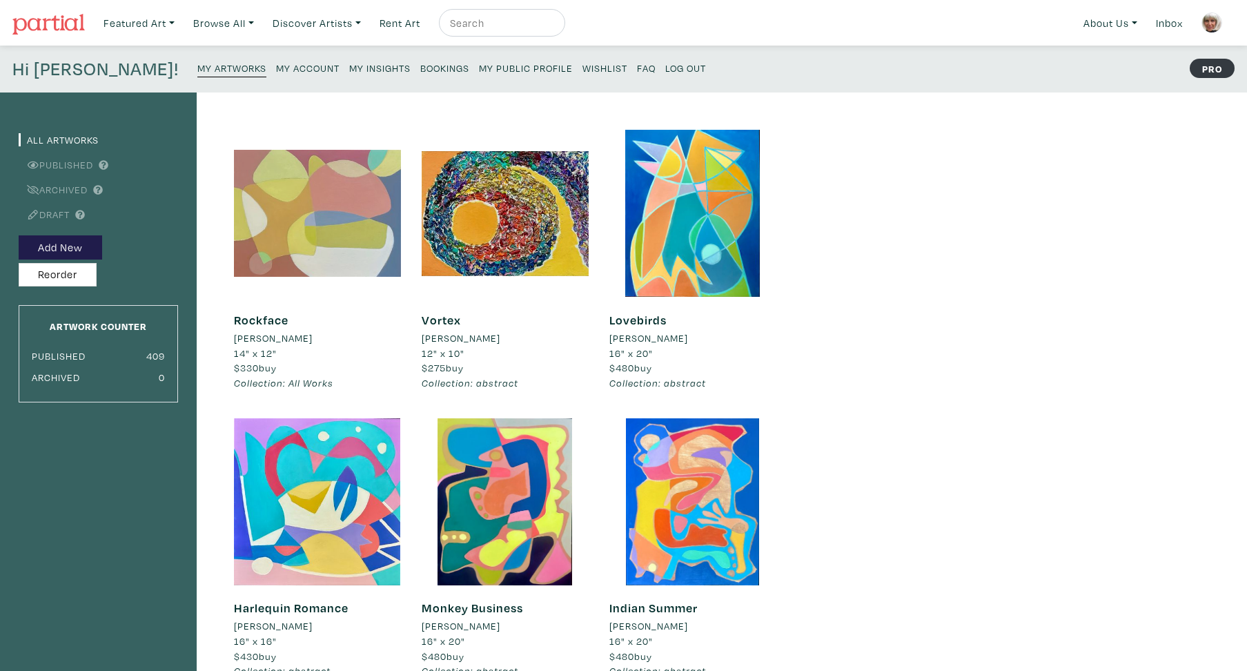
click at [280, 198] on div at bounding box center [317, 213] width 167 height 167
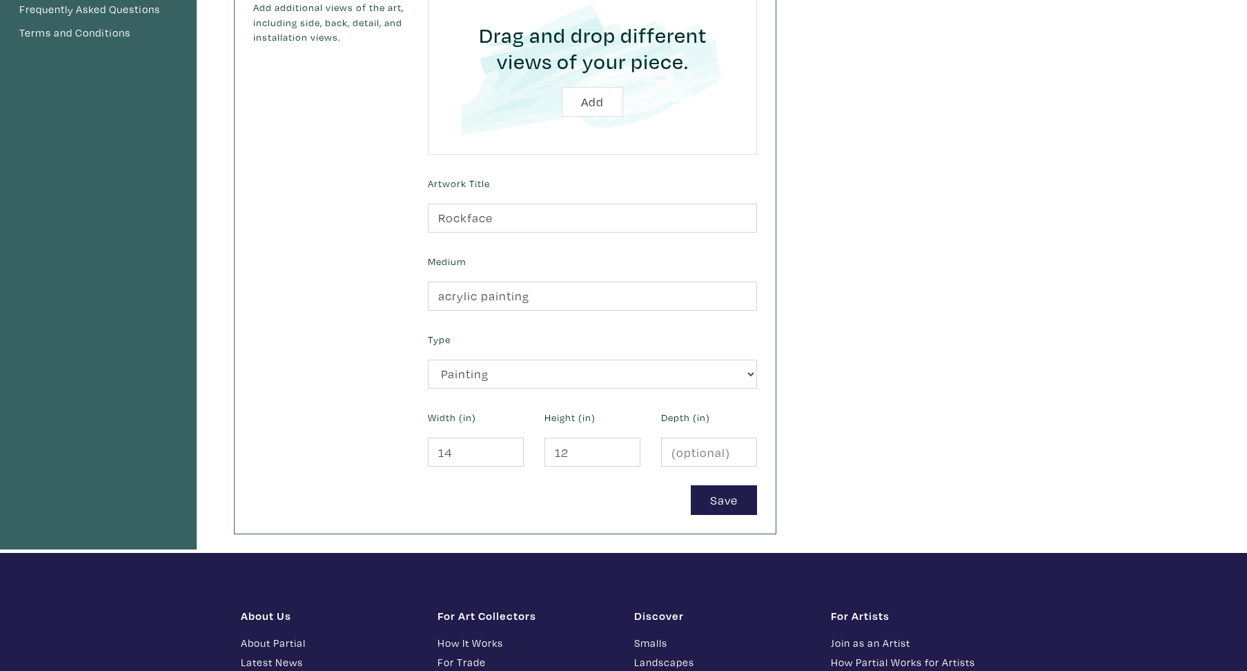
scroll to position [442, 0]
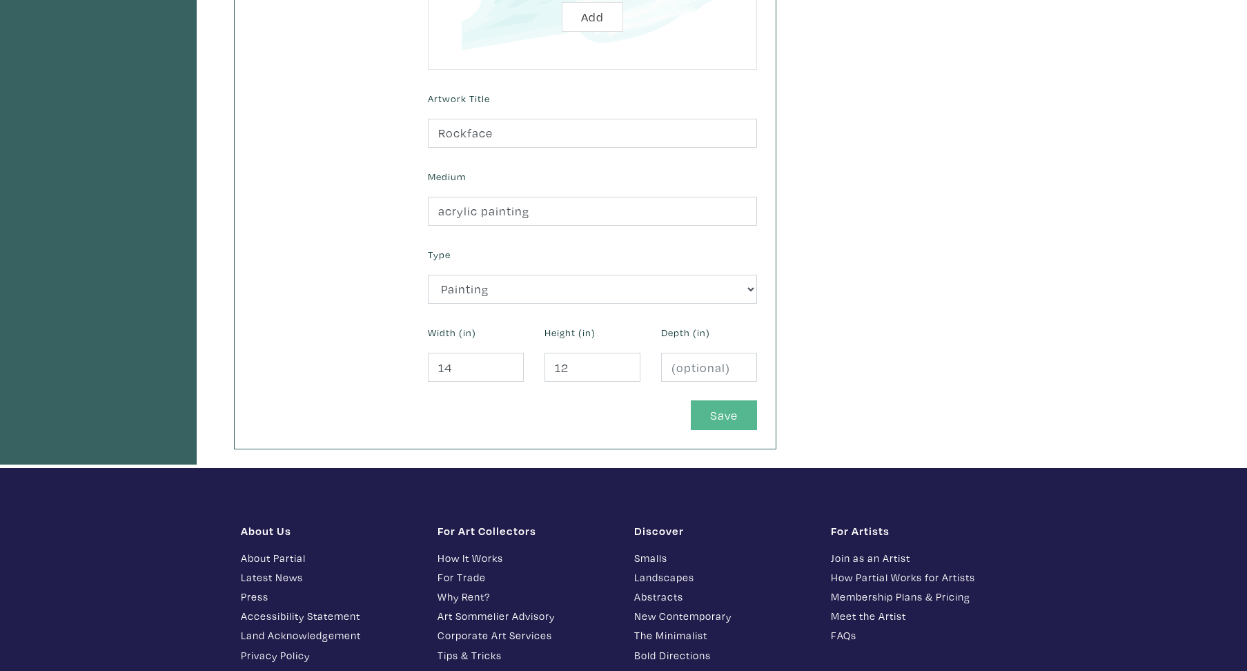
click at [713, 417] on button "Save" at bounding box center [724, 415] width 66 height 30
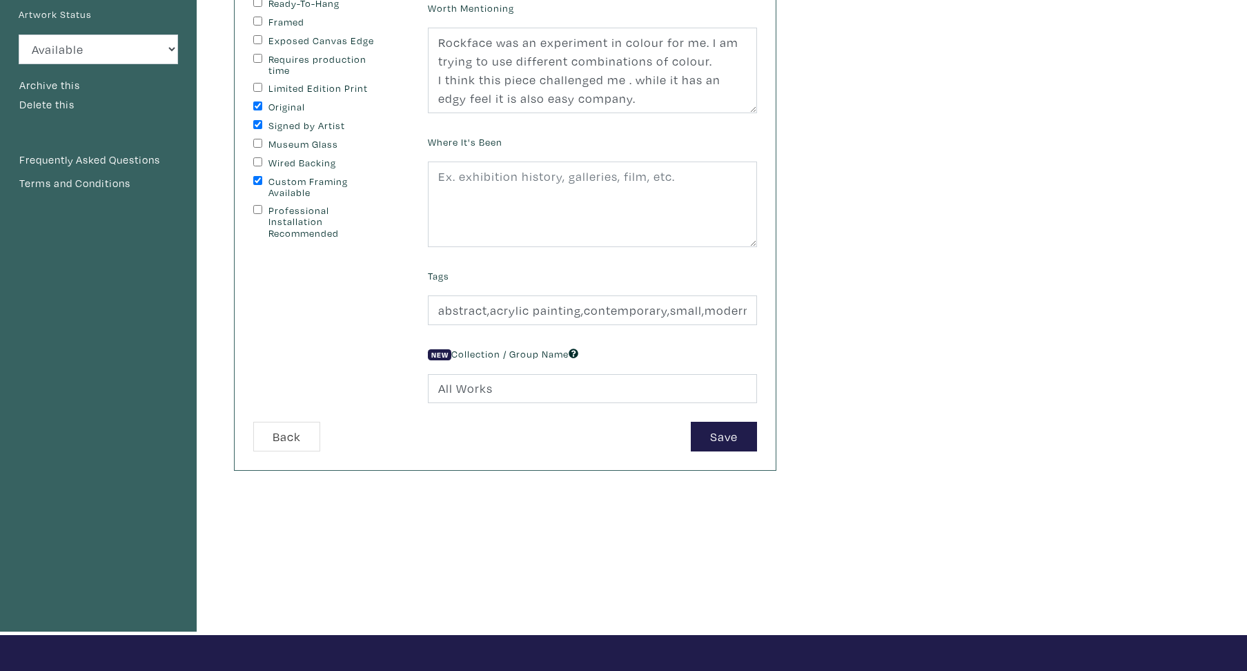
scroll to position [243, 0]
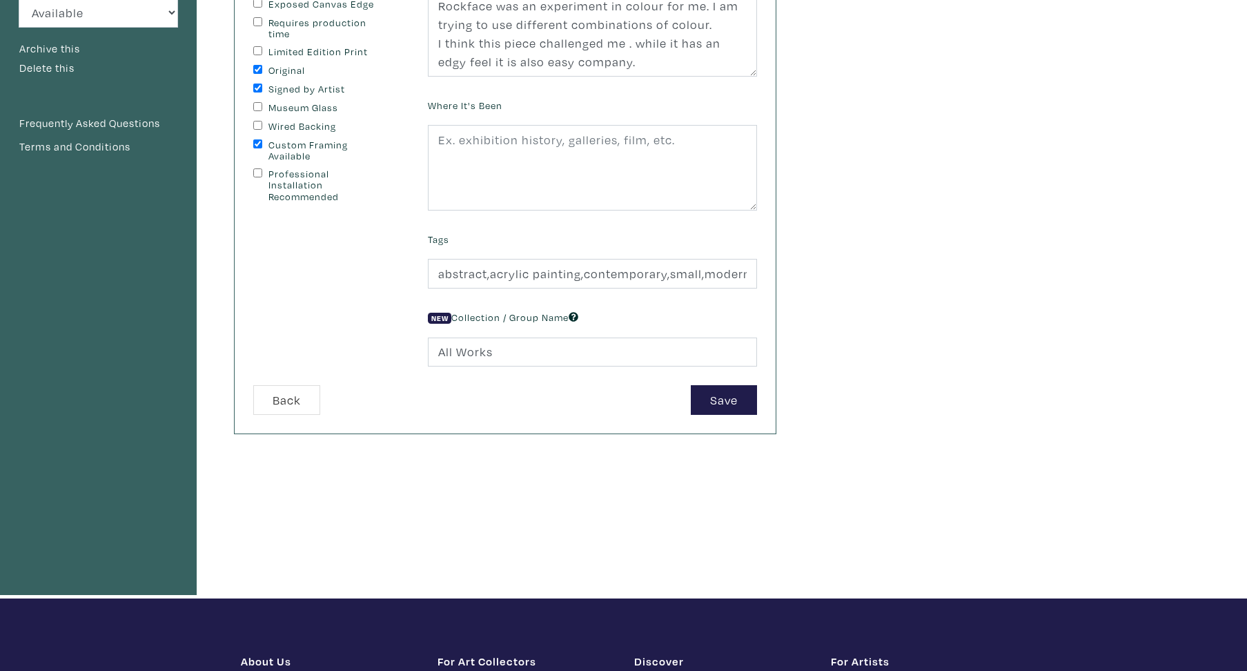
click at [493, 367] on input "All Works" at bounding box center [592, 352] width 329 height 30
click at [438, 367] on input "All Works" at bounding box center [592, 352] width 329 height 30
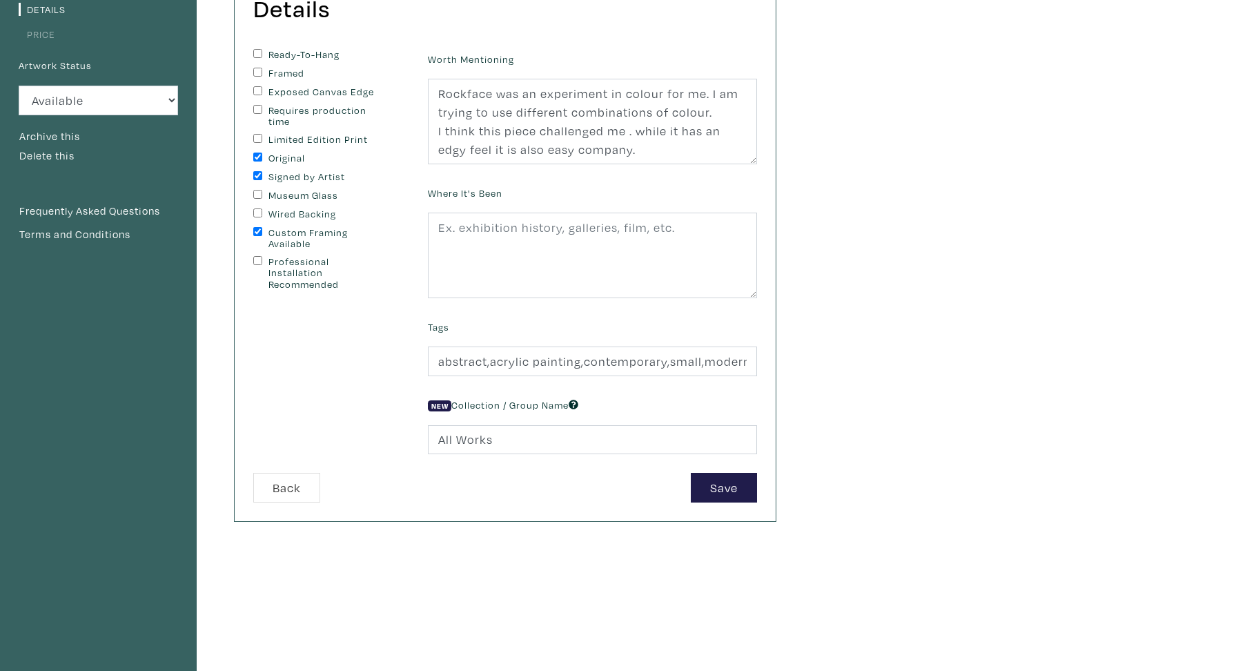
scroll to position [199, 0]
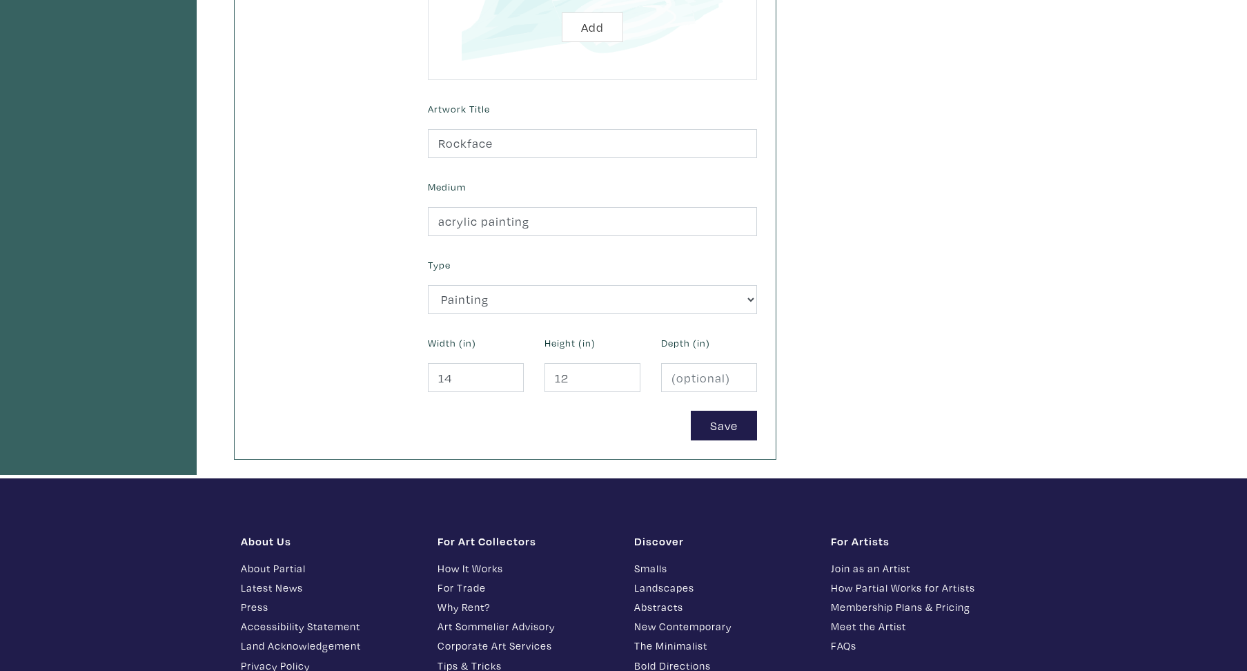
scroll to position [541, 0]
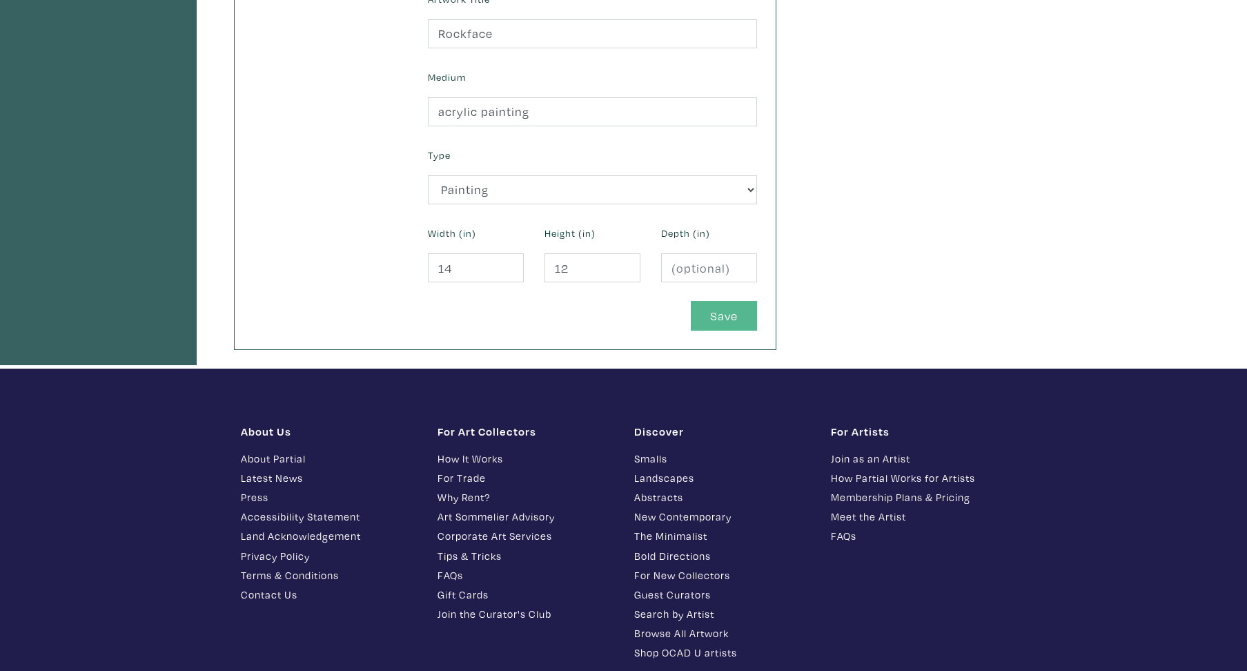
click at [709, 319] on button "Save" at bounding box center [724, 316] width 66 height 30
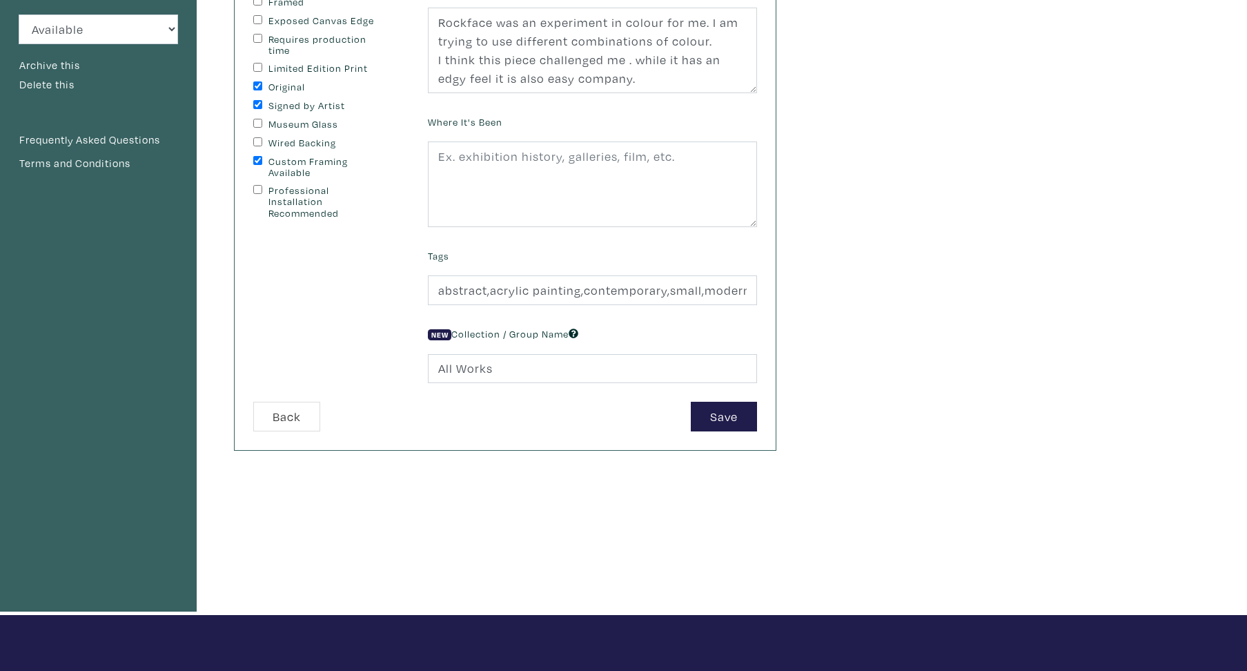
scroll to position [287, 0]
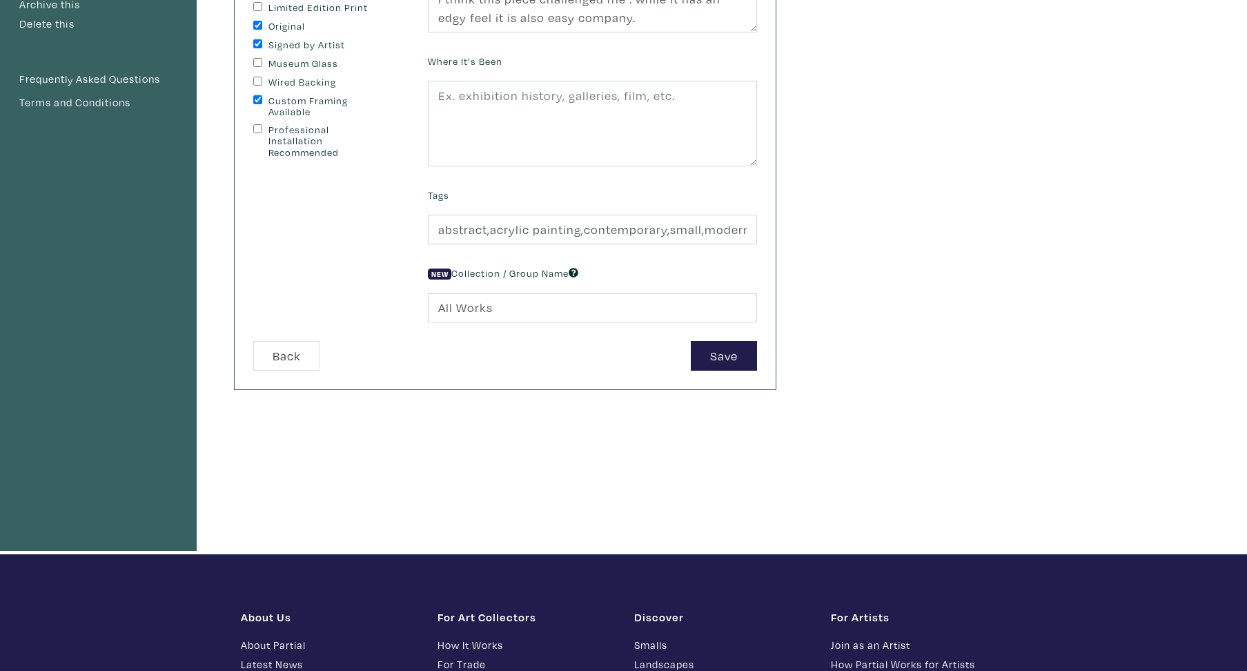
click at [493, 323] on input "All Works" at bounding box center [592, 308] width 329 height 30
click at [293, 370] on button "Back" at bounding box center [286, 356] width 67 height 30
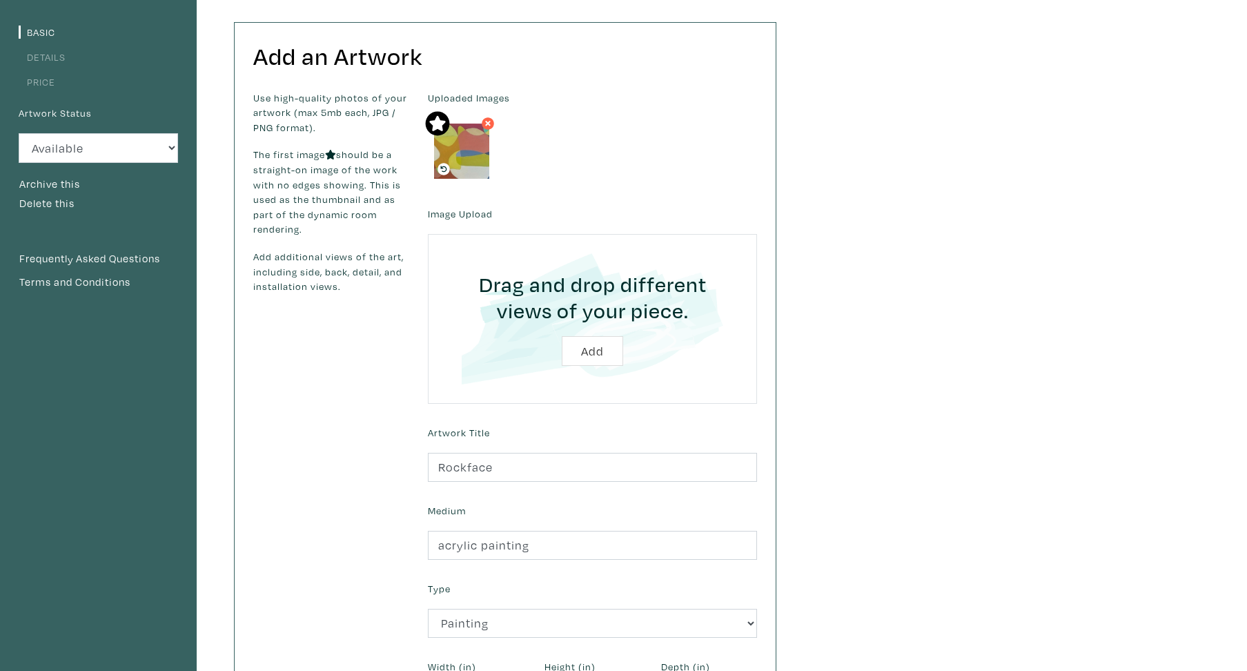
scroll to position [88, 0]
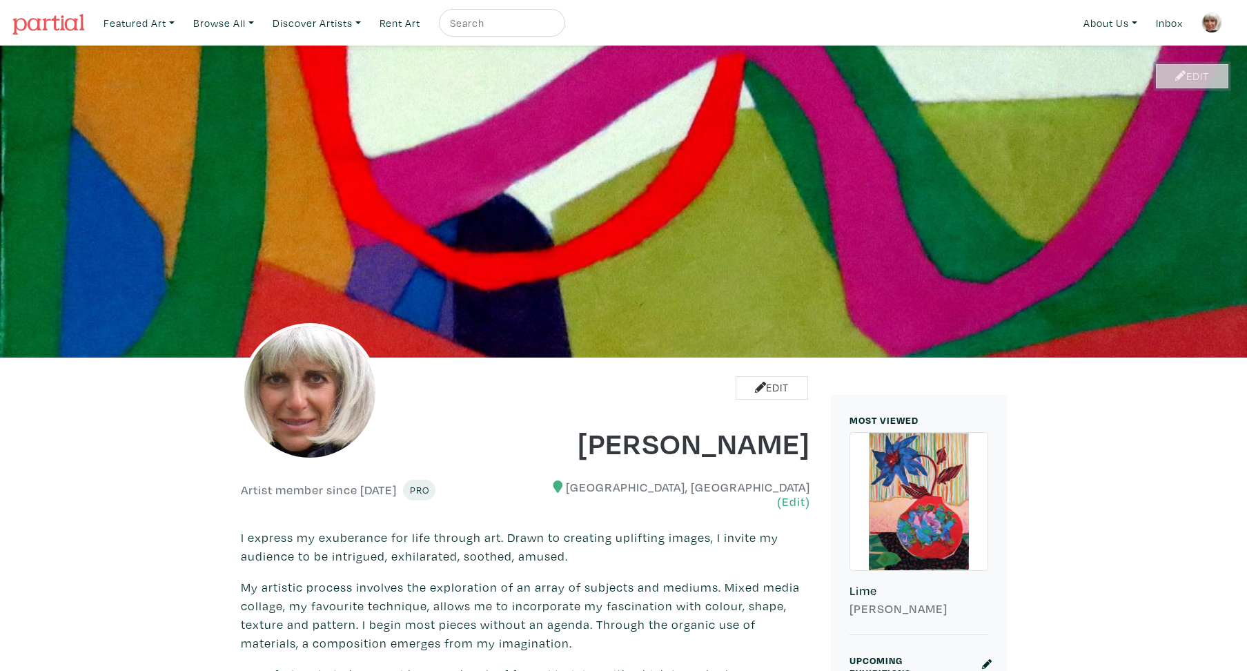
click at [1198, 77] on link "Edit" at bounding box center [1192, 76] width 72 height 24
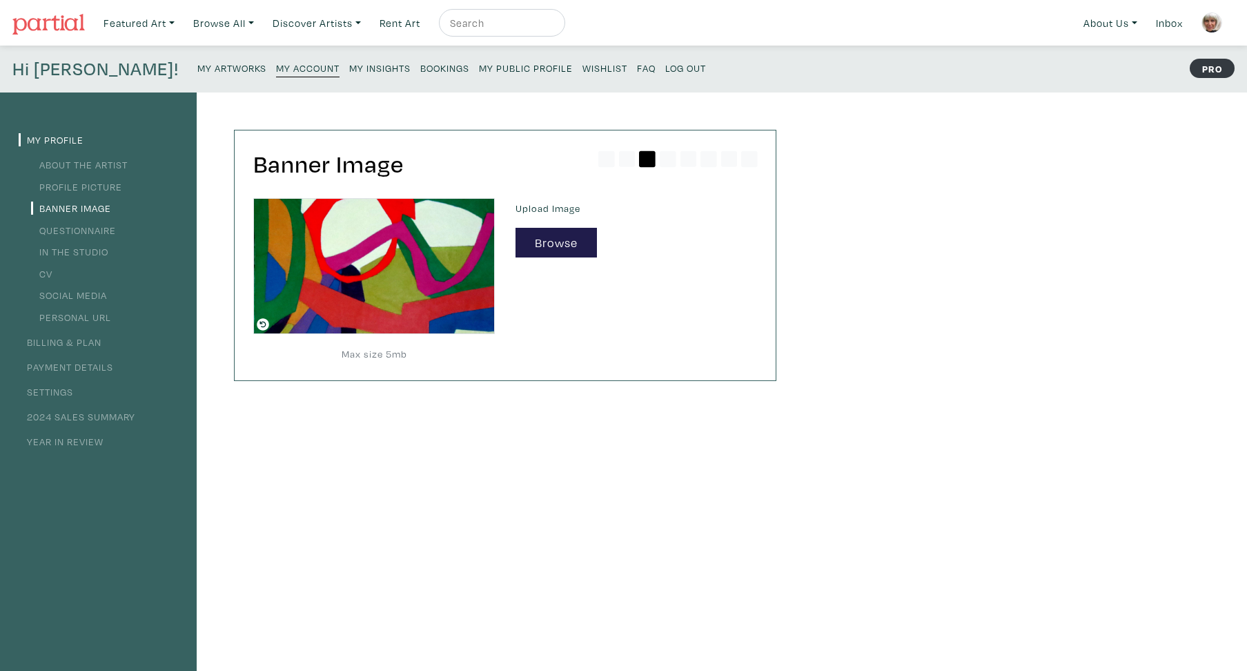
click at [1082, 179] on div "My Profile About the Artist Profile Picture Banner Image Questionnaire In the S…" at bounding box center [623, 466] width 1247 height 749
click at [197, 66] on small "My Artworks" at bounding box center [231, 67] width 69 height 13
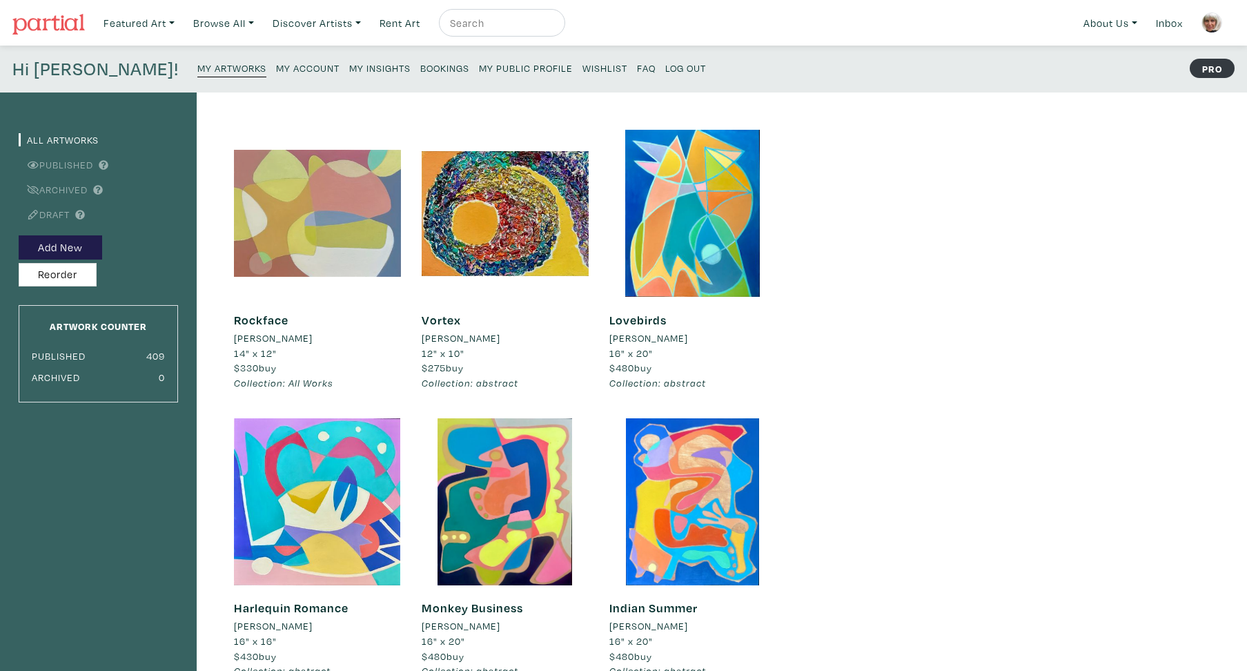
click at [283, 226] on div at bounding box center [317, 213] width 167 height 167
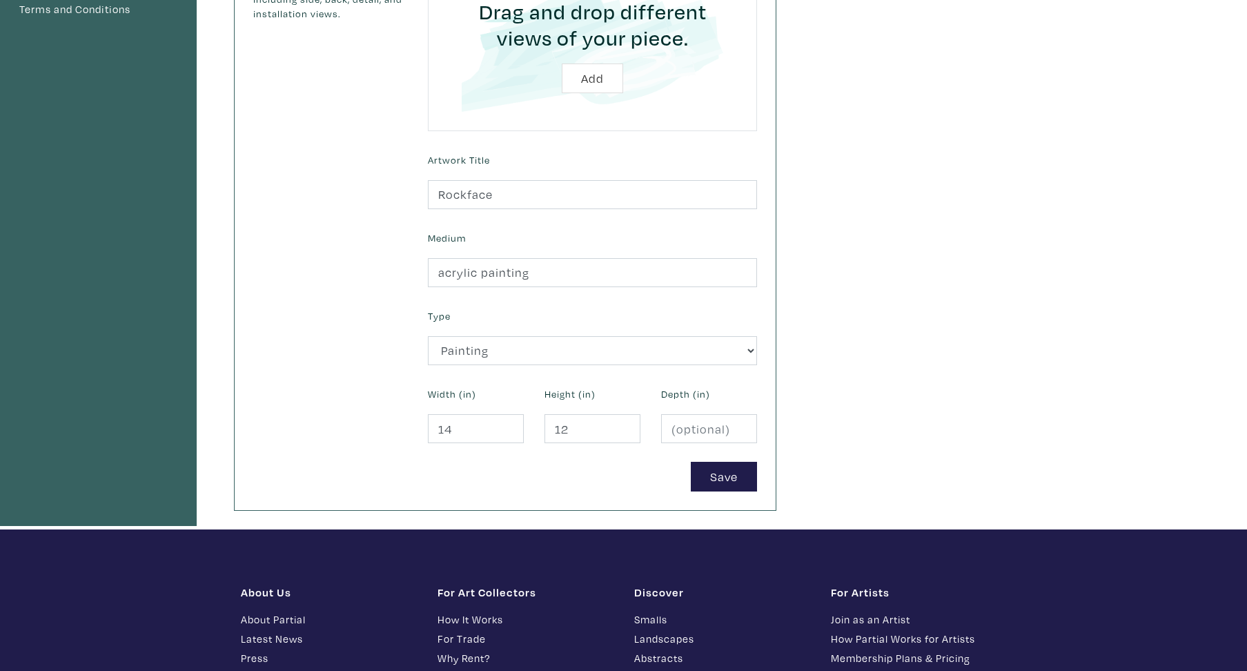
scroll to position [408, 0]
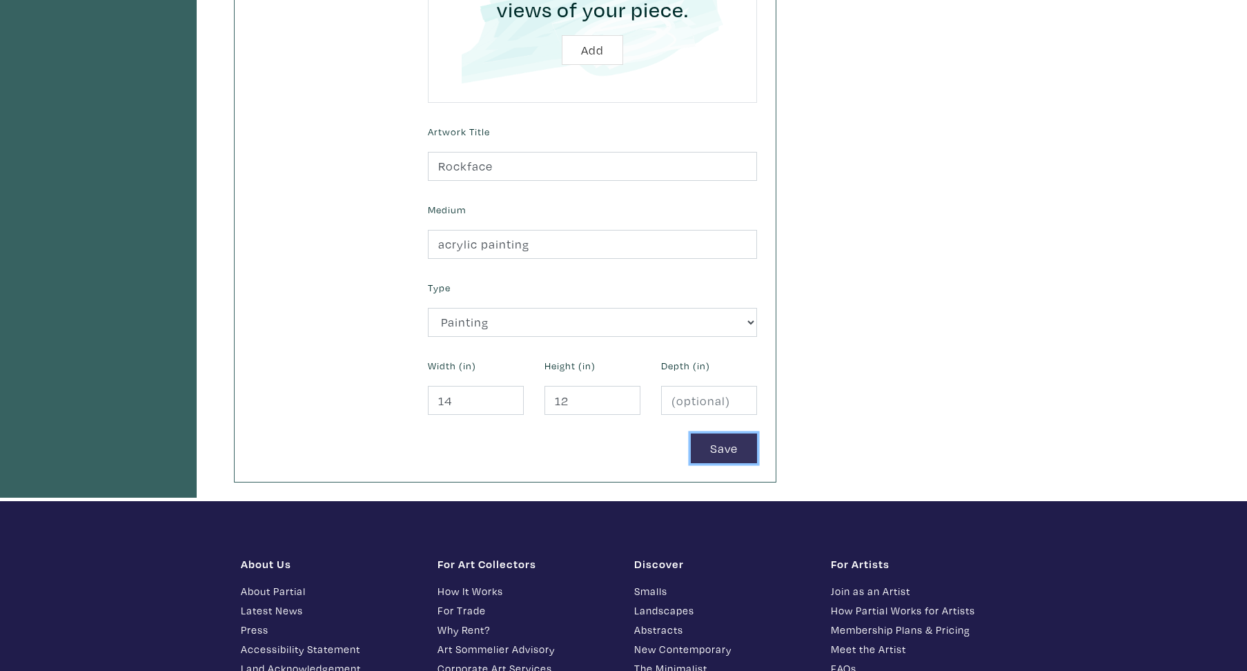
click at [729, 450] on button "Save" at bounding box center [724, 448] width 66 height 30
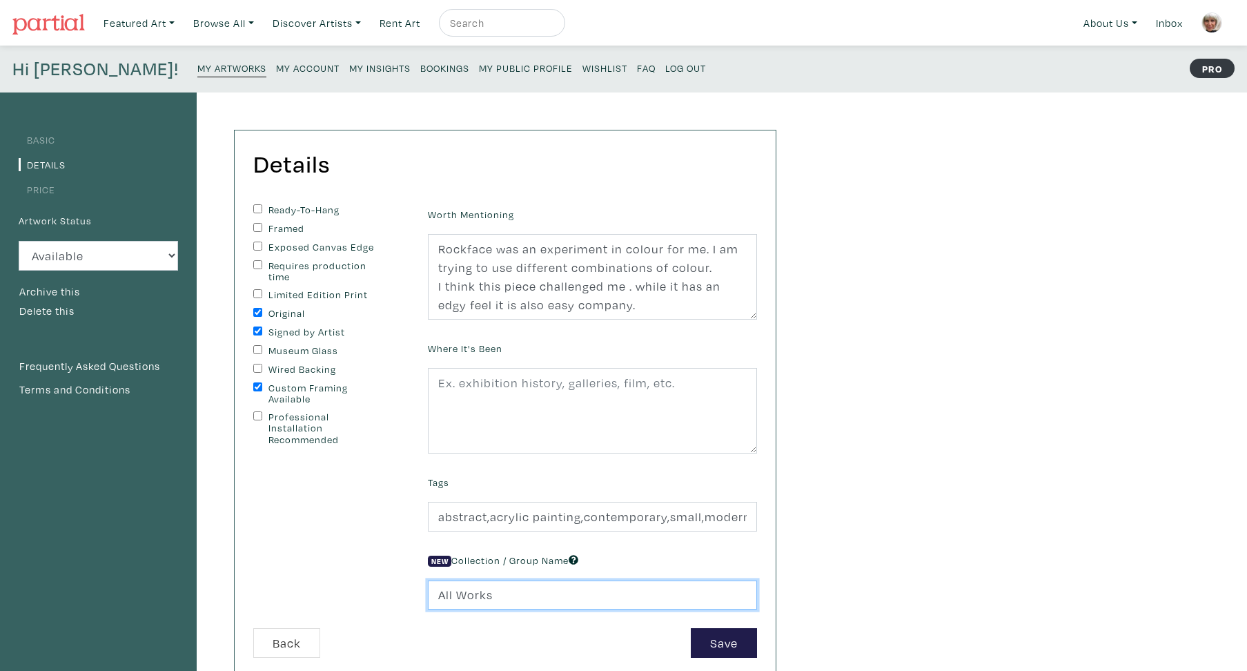
click at [492, 610] on input "All Works" at bounding box center [592, 595] width 329 height 30
type input "A"
type input "abstract"
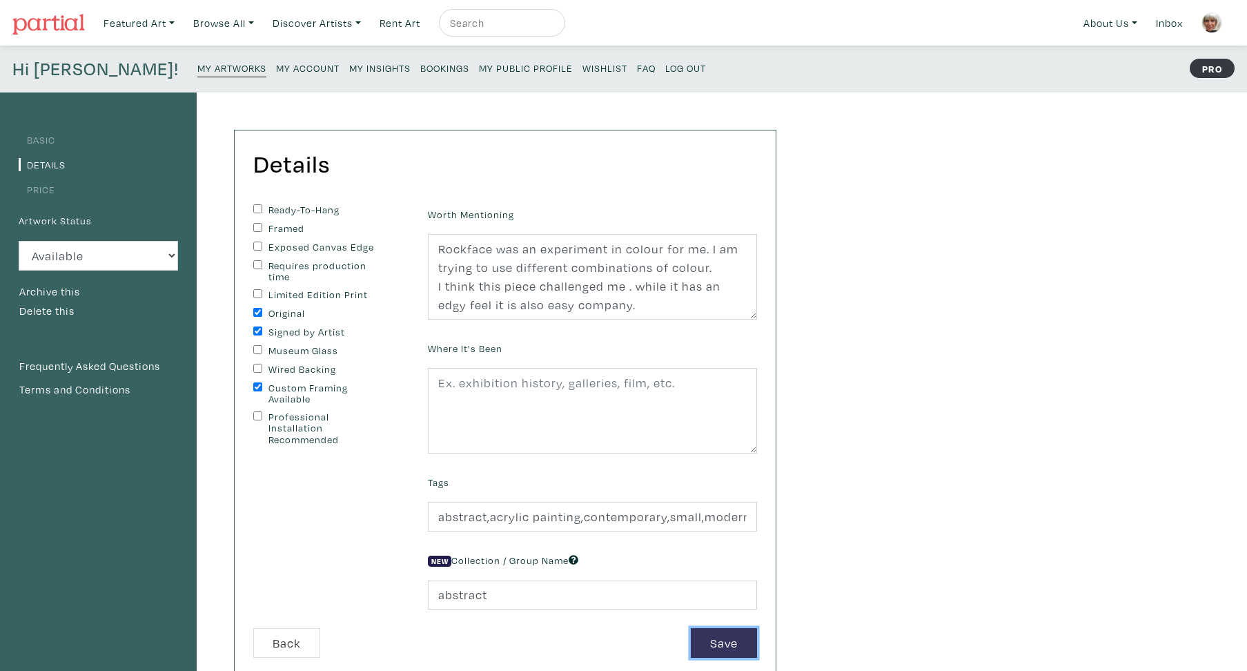
click at [717, 657] on button "Save" at bounding box center [724, 643] width 66 height 30
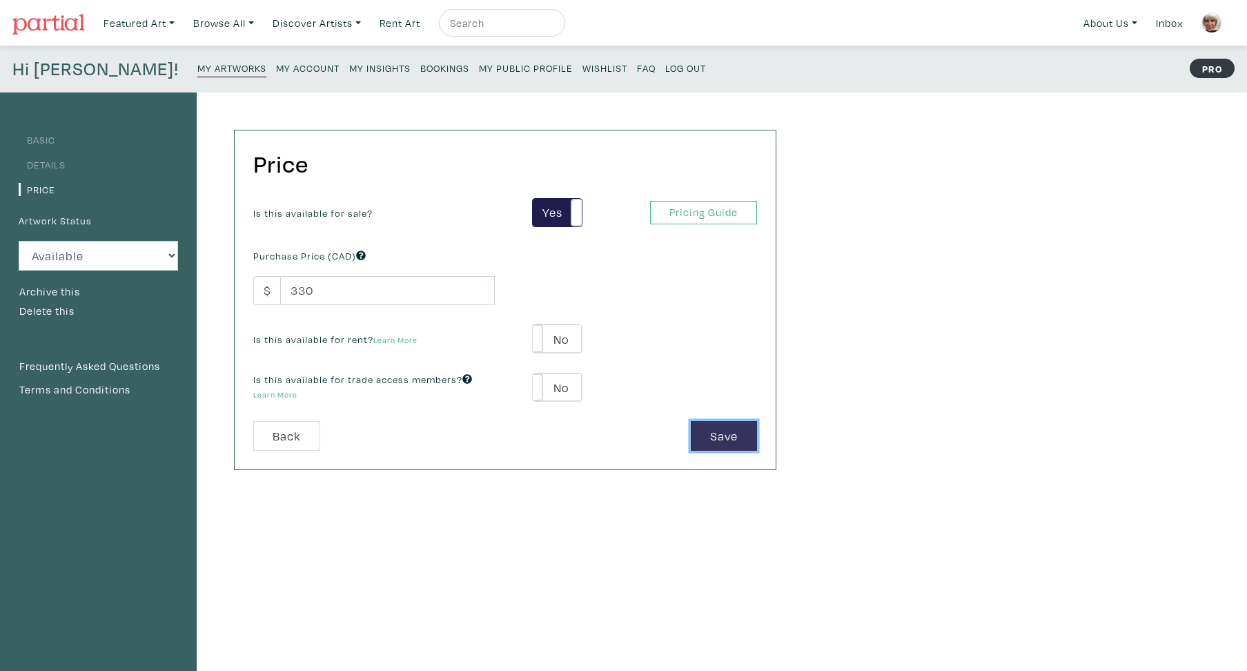
click at [733, 434] on button "Save" at bounding box center [724, 436] width 66 height 30
